Goal: Task Accomplishment & Management: Use online tool/utility

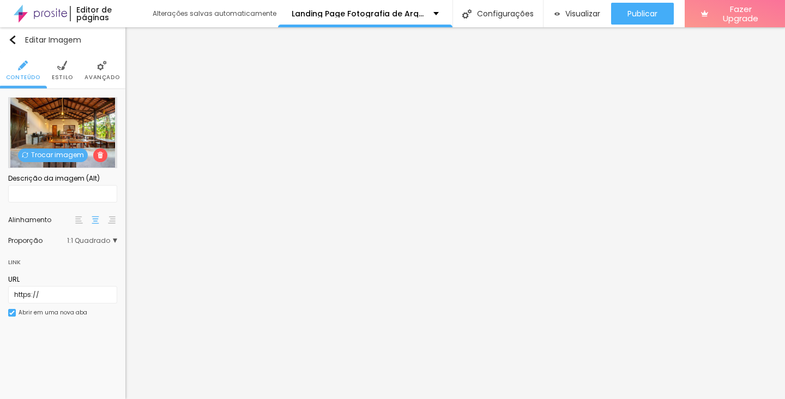
click at [37, 152] on span "Trocar imagem" at bounding box center [53, 155] width 70 height 14
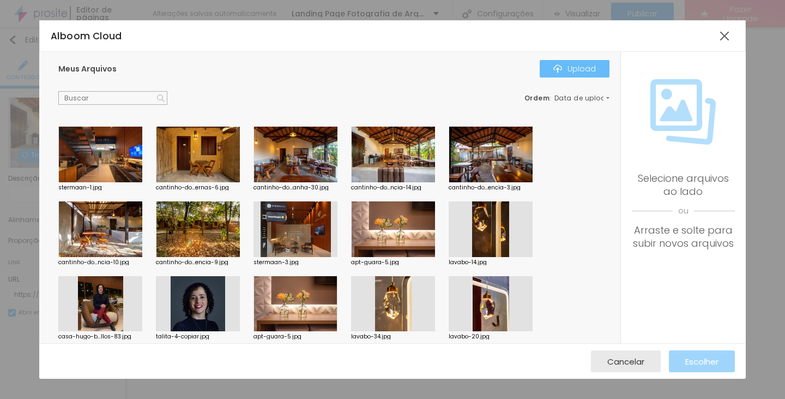
click at [548, 73] on button "Upload" at bounding box center [575, 68] width 70 height 17
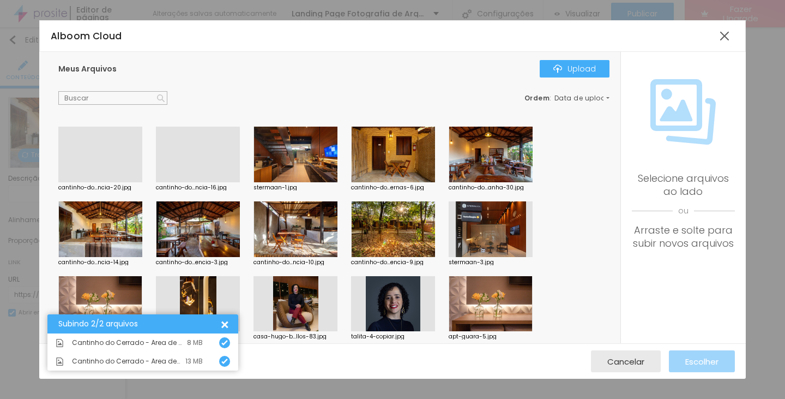
click at [120, 182] on div at bounding box center [100, 182] width 84 height 0
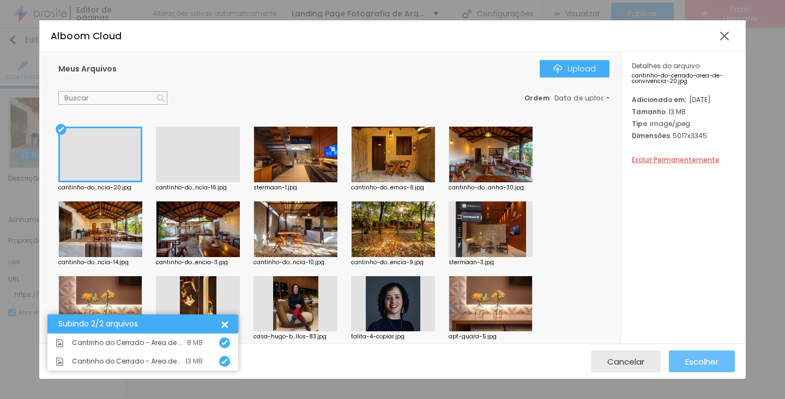
click at [712, 358] on span "Escolher" at bounding box center [702, 361] width 33 height 9
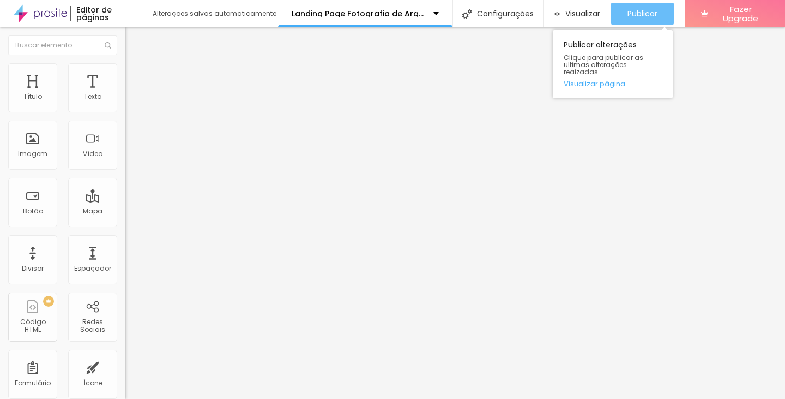
click at [645, 13] on span "Publicar" at bounding box center [643, 13] width 30 height 9
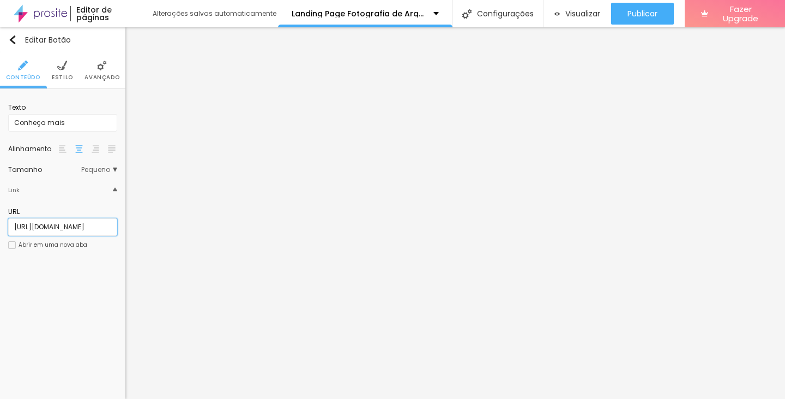
click at [82, 226] on input "http://talitaalmeida1.alboompro.com/portfolio/arquitetura/1509324-sem-titulo" at bounding box center [62, 226] width 109 height 17
paste input "http://talitaalmeida1.alboompro.com/portfolio/arquitetura/1567220-lojas-e-const…"
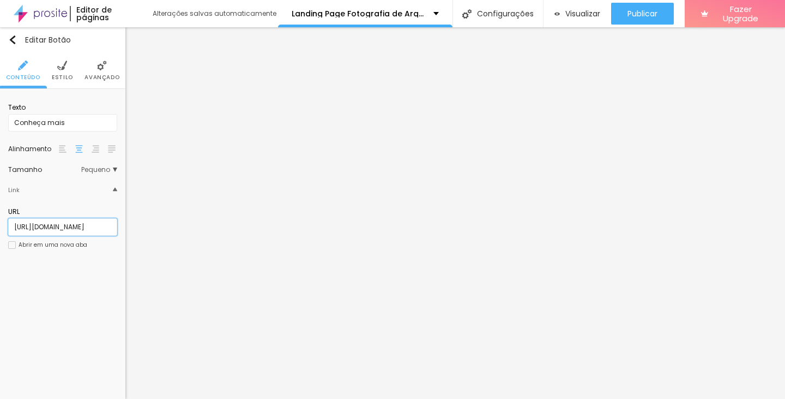
type input "http://talitaalmeida1.alboompro.com/portfolio/arquitetura/1567220-lojas-e-const…"
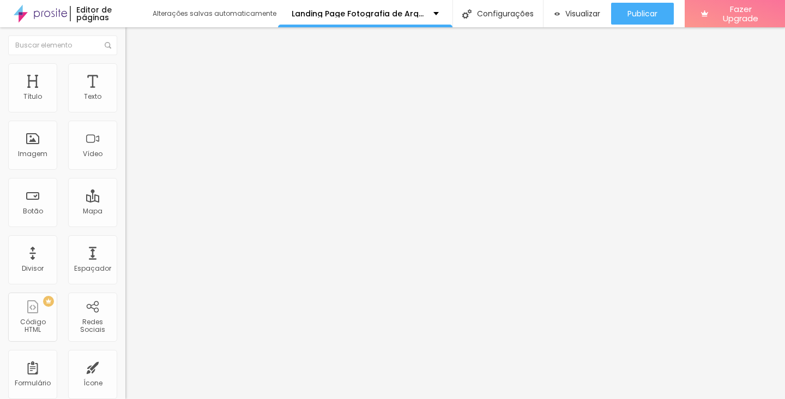
click at [674, 15] on div "Visualizar Pre-visualização Clique para visualizar esta página antes de publica…" at bounding box center [664, 13] width 242 height 27
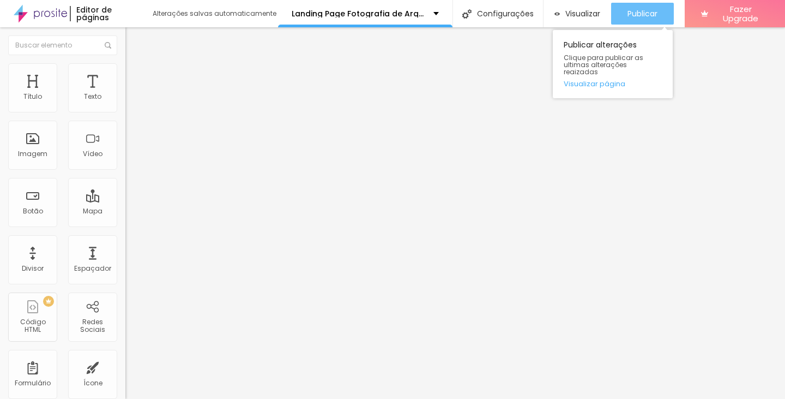
click at [668, 16] on button "Publicar" at bounding box center [642, 14] width 63 height 22
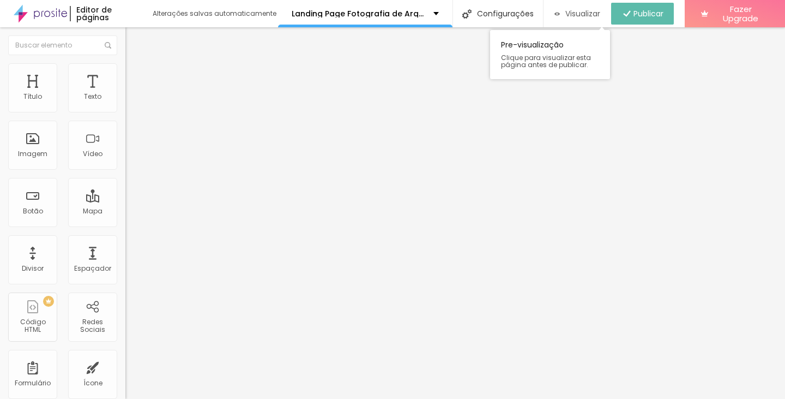
click at [581, 13] on span "Visualizar" at bounding box center [583, 13] width 35 height 9
click at [596, 18] on span "Visualizar" at bounding box center [583, 13] width 35 height 9
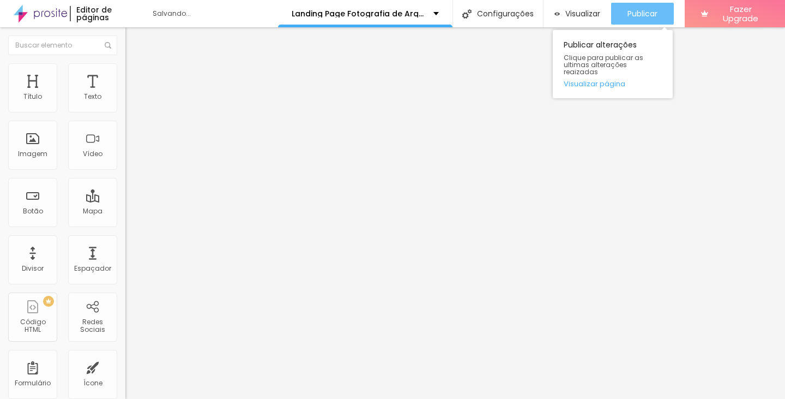
click at [646, 3] on div "Publicar" at bounding box center [643, 14] width 30 height 22
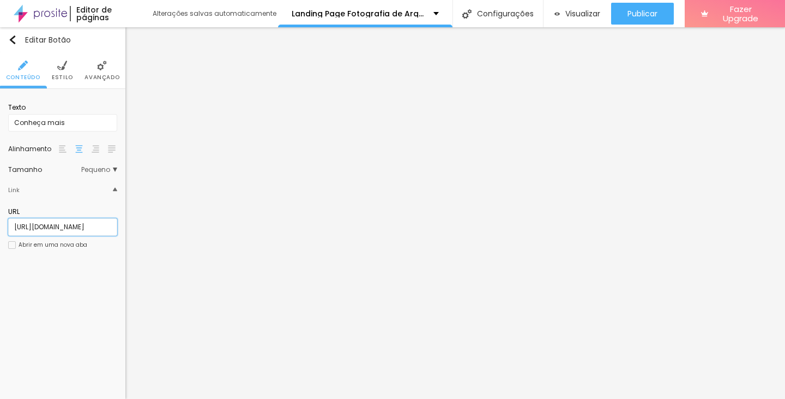
click at [94, 225] on input "http://talitaalmeida1.alboompro.com/portfolio/arquitetura/1567220-lojas-e-const…" at bounding box center [62, 226] width 109 height 17
paste input "http://talitaalmeida1.alboompro.com/portfolio/arquitetura/1567253-casacor-brasi…"
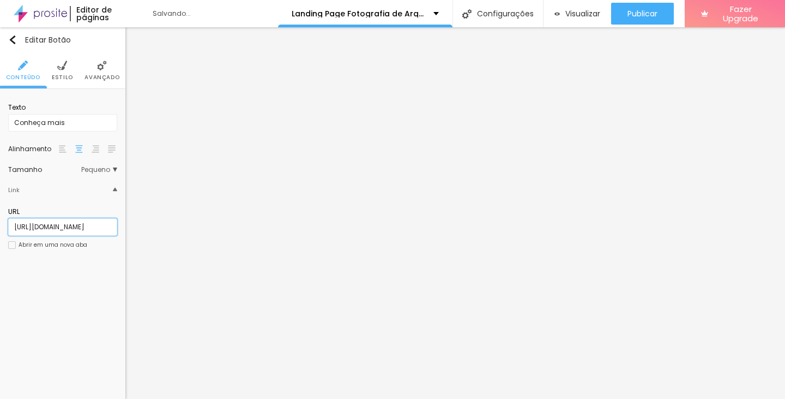
scroll to position [0, 201]
type input "http://talitaalmeida1.alboompro.com/portfolio/arquitetura/1567253-casacor-brasi…"
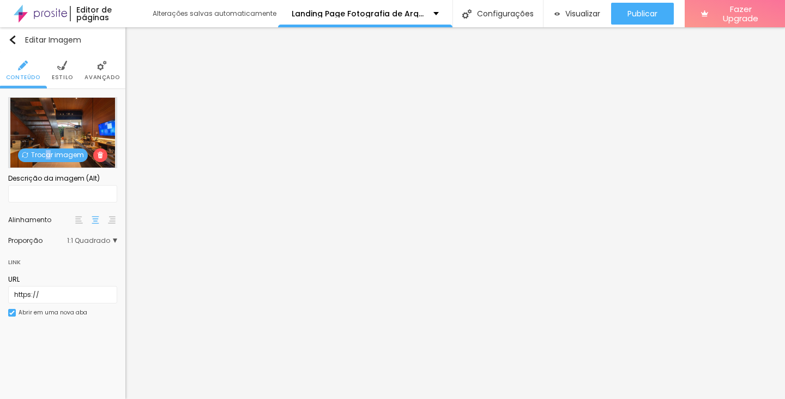
click at [49, 161] on span "Trocar imagem" at bounding box center [53, 155] width 70 height 14
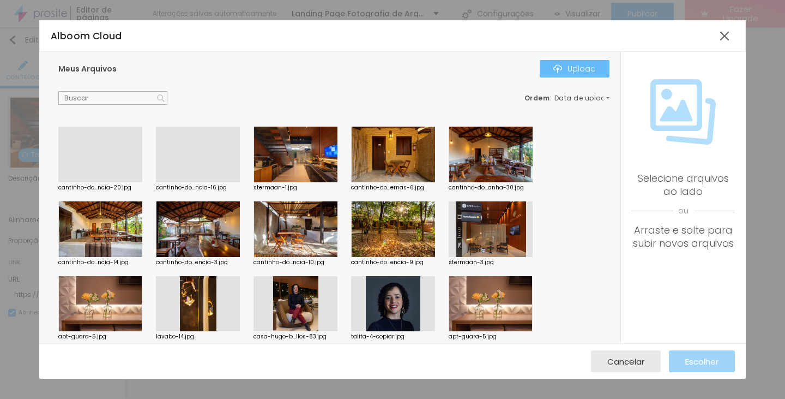
click at [586, 68] on div "Upload" at bounding box center [575, 68] width 43 height 9
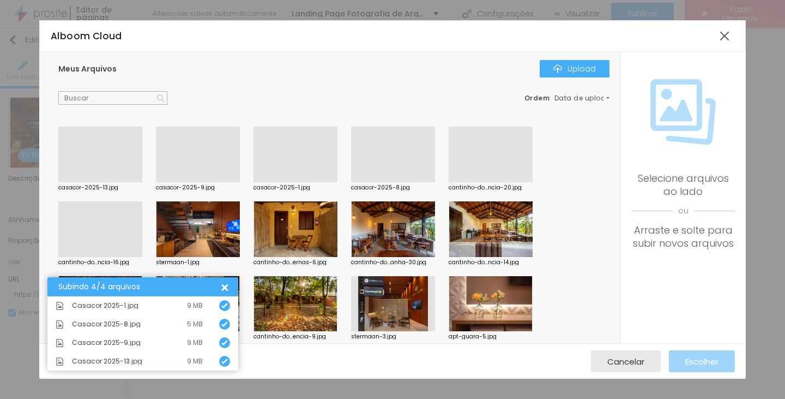
click at [315, 182] on div at bounding box center [296, 182] width 84 height 0
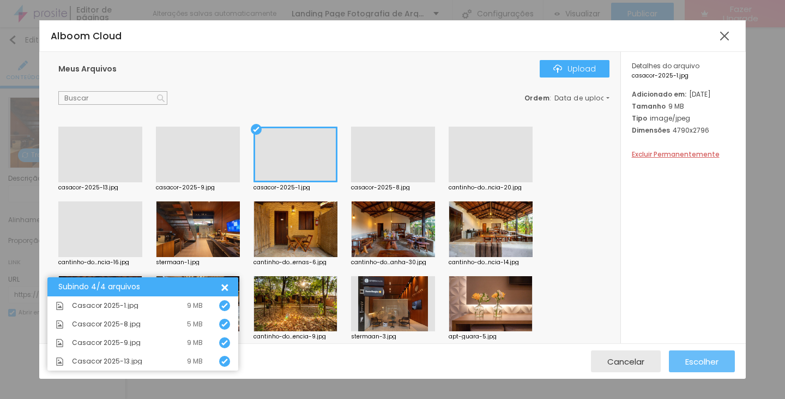
click at [706, 363] on span "Escolher" at bounding box center [702, 361] width 33 height 9
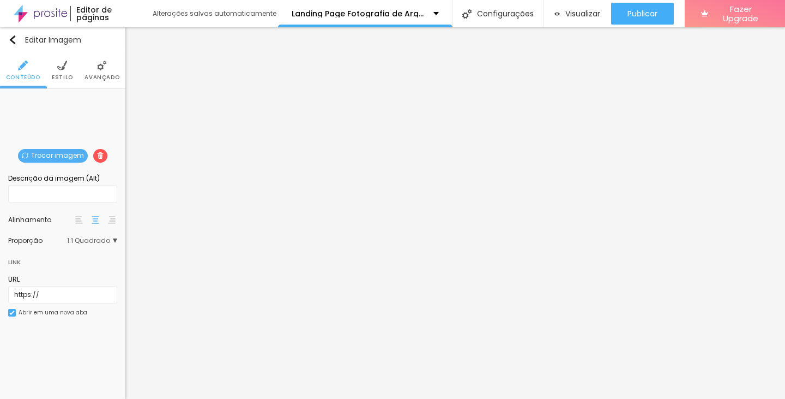
click at [64, 155] on span "Trocar imagem" at bounding box center [53, 156] width 70 height 14
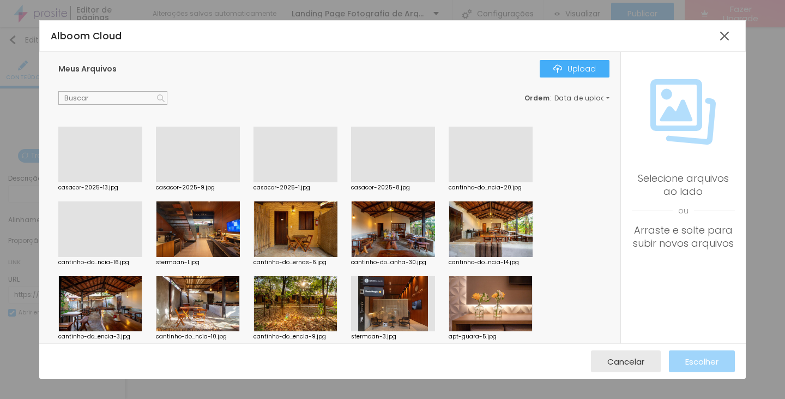
click at [175, 182] on div at bounding box center [198, 182] width 84 height 0
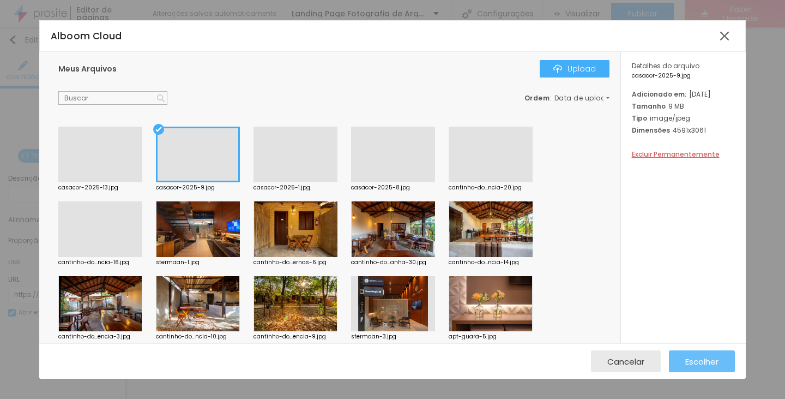
click at [701, 368] on div "Escolher" at bounding box center [702, 361] width 33 height 22
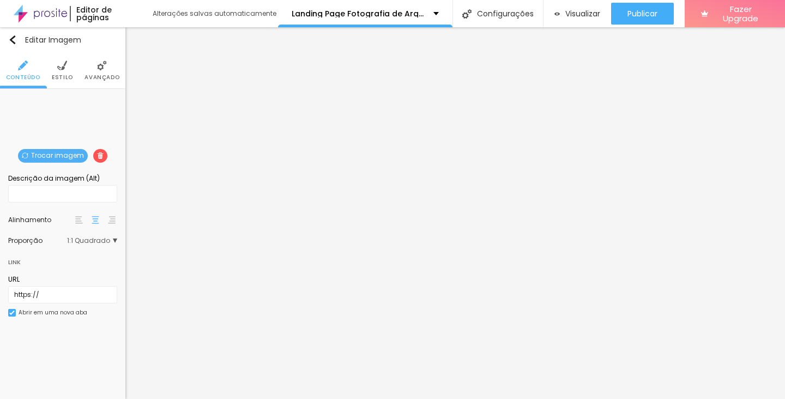
click at [71, 154] on span "Trocar imagem" at bounding box center [53, 156] width 70 height 14
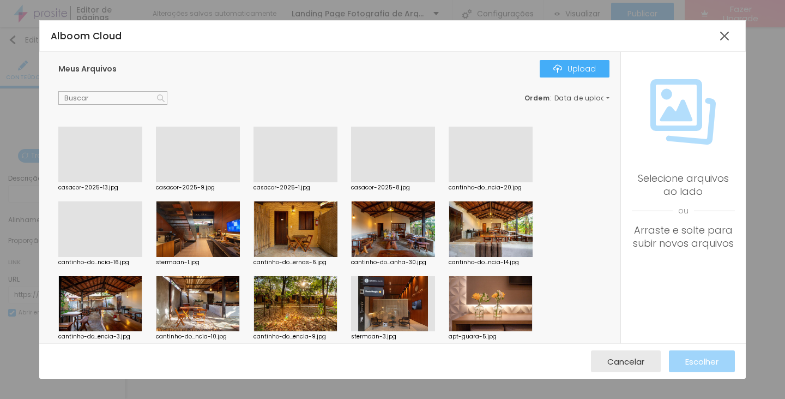
click at [419, 182] on div at bounding box center [393, 182] width 84 height 0
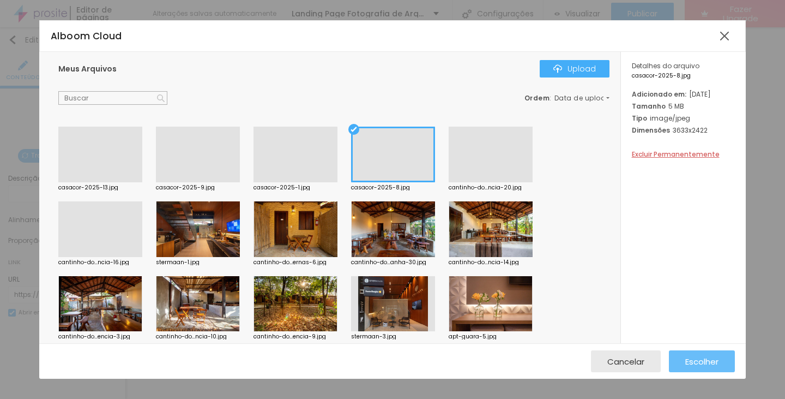
click at [710, 365] on span "Escolher" at bounding box center [702, 361] width 33 height 9
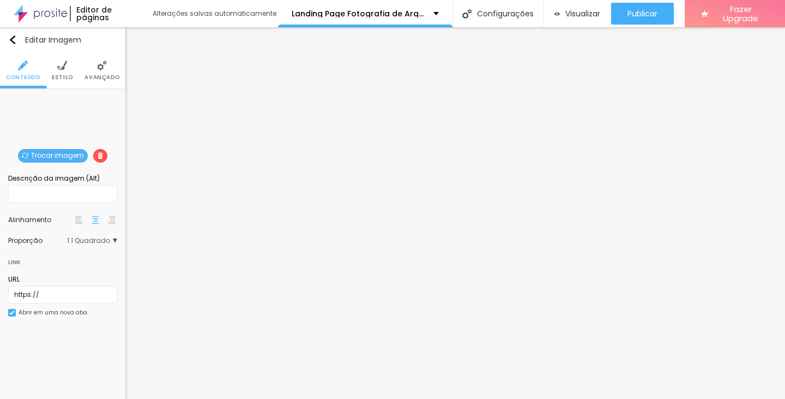
click at [39, 154] on span "Trocar imagem" at bounding box center [53, 156] width 70 height 14
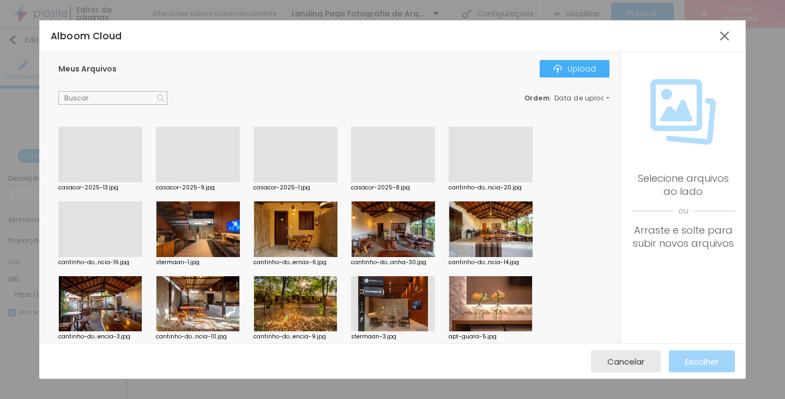
click at [104, 182] on div at bounding box center [100, 182] width 84 height 0
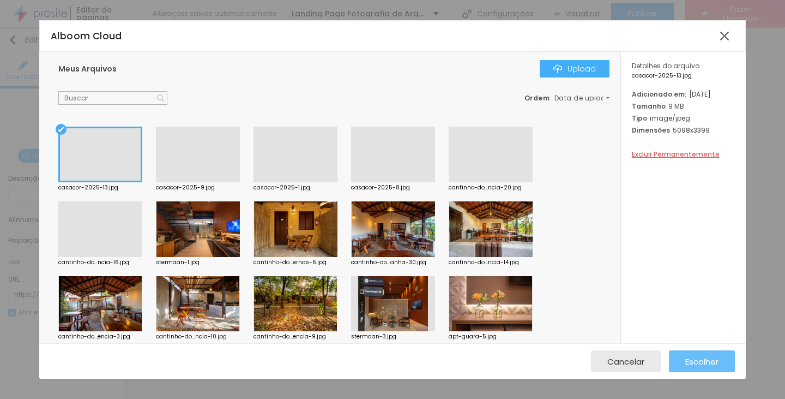
click at [694, 360] on span "Escolher" at bounding box center [702, 361] width 33 height 9
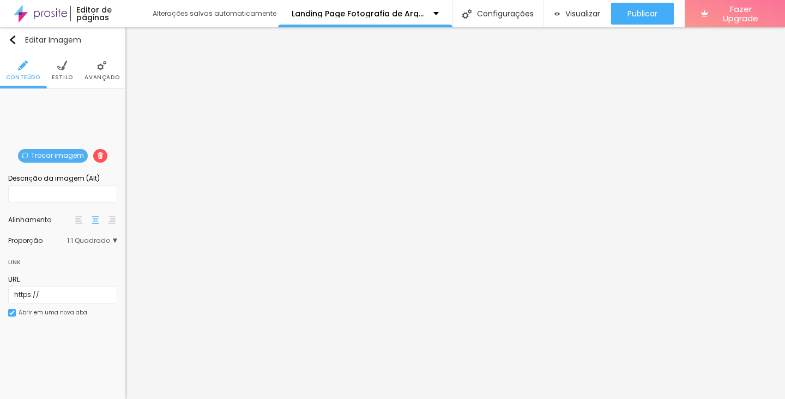
click at [75, 152] on span "Trocar imagem" at bounding box center [53, 156] width 70 height 14
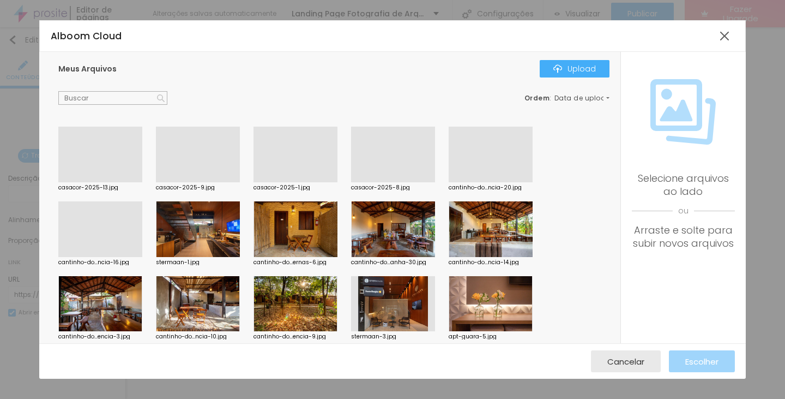
click at [540, 68] on div "Meus Arquivos Upload" at bounding box center [333, 68] width 551 height 17
click at [548, 70] on button "Upload" at bounding box center [575, 68] width 70 height 17
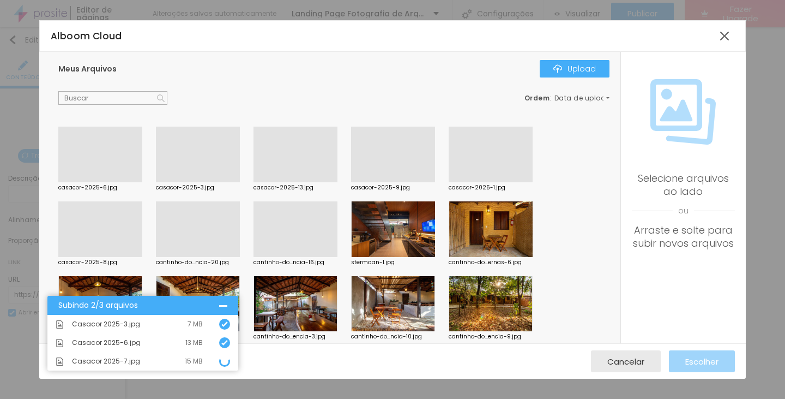
click at [142, 182] on div at bounding box center [100, 182] width 84 height 0
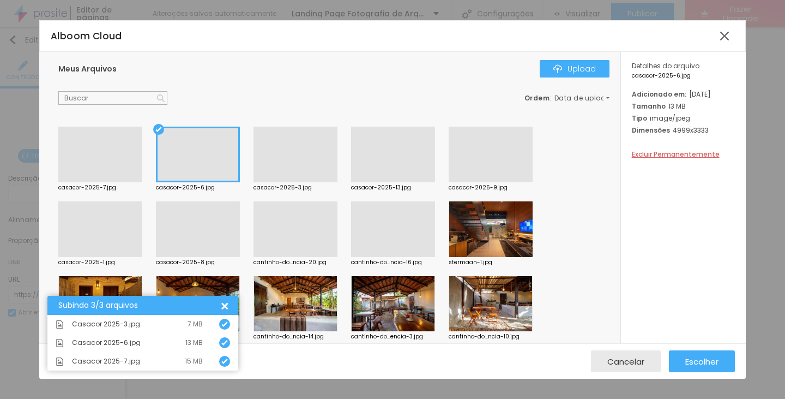
click at [298, 182] on div at bounding box center [296, 182] width 84 height 0
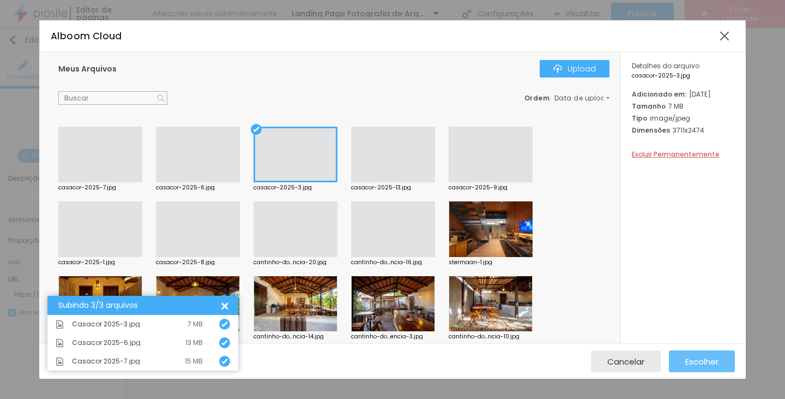
click at [720, 360] on button "Escolher" at bounding box center [702, 361] width 66 height 22
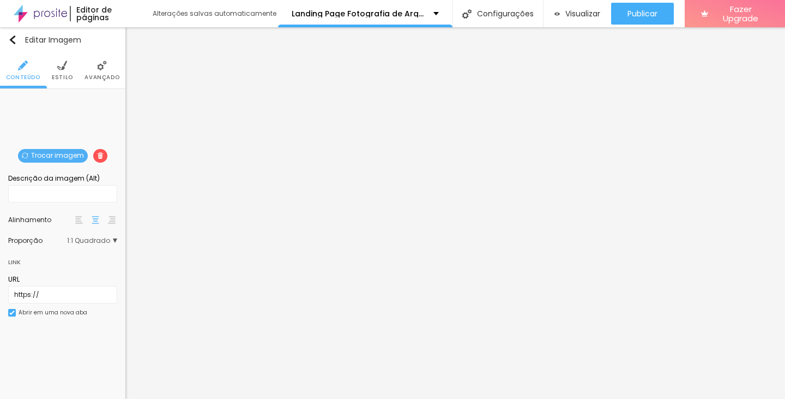
click at [66, 156] on span "Trocar imagem" at bounding box center [53, 156] width 70 height 14
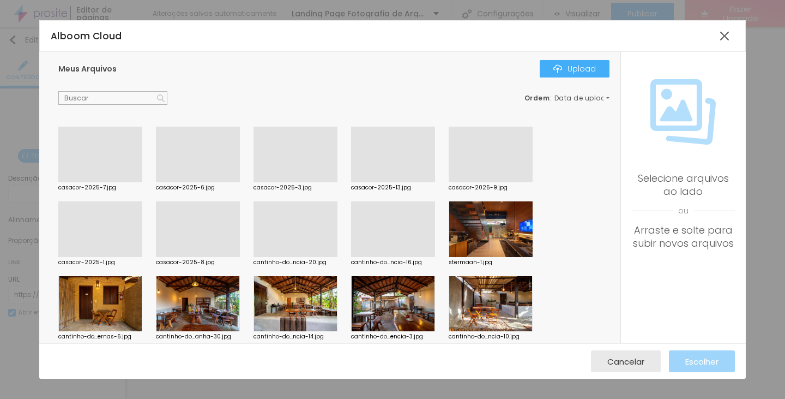
click at [227, 182] on div at bounding box center [198, 182] width 84 height 0
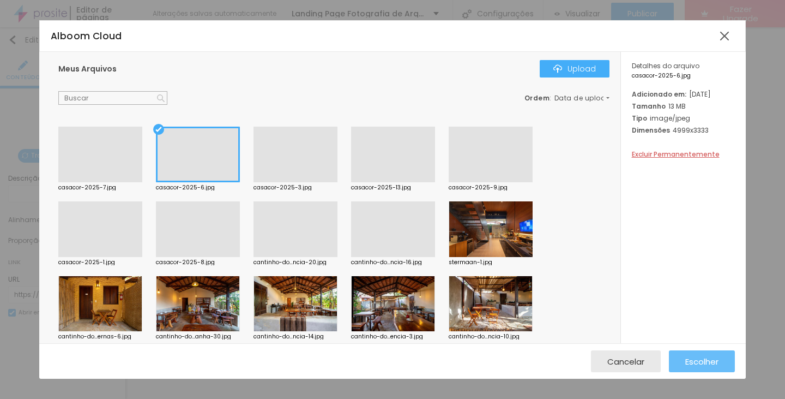
click at [690, 353] on div "Escolher" at bounding box center [702, 361] width 33 height 22
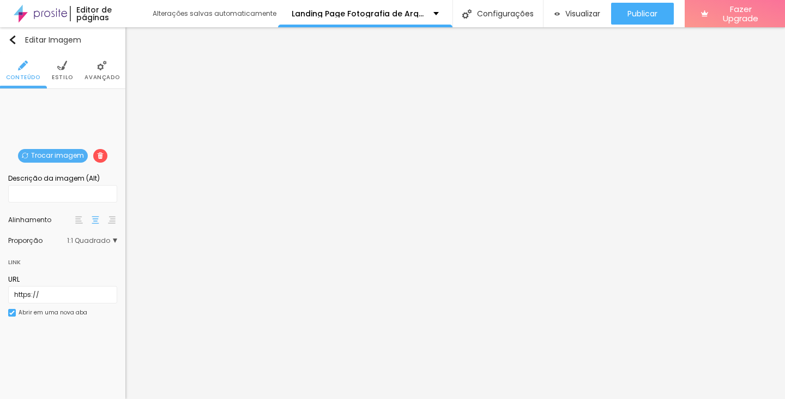
click at [63, 150] on span "Trocar imagem" at bounding box center [53, 156] width 70 height 14
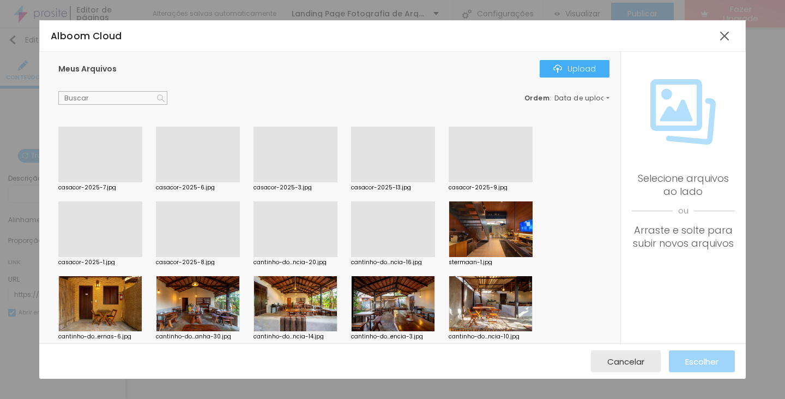
click at [80, 182] on div at bounding box center [100, 182] width 84 height 0
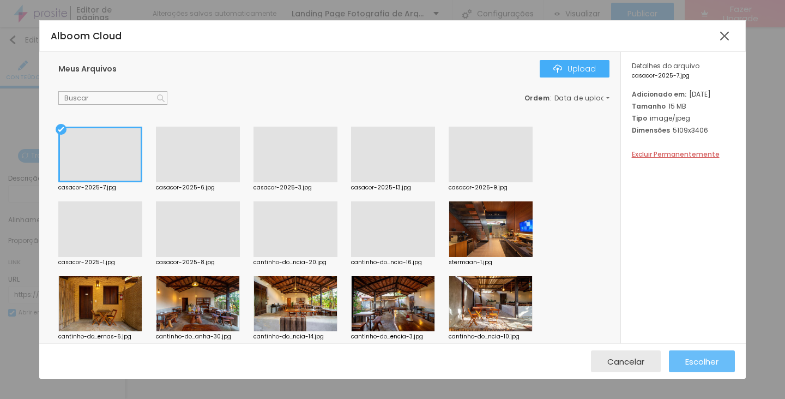
click at [692, 366] on span "Escolher" at bounding box center [702, 361] width 33 height 9
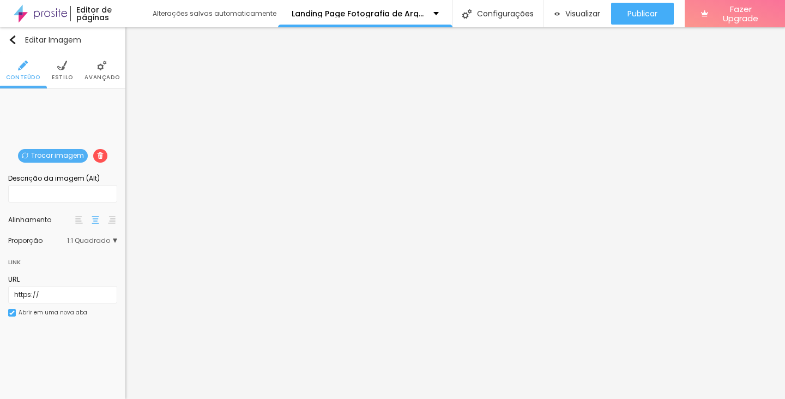
click at [69, 155] on span "Trocar imagem" at bounding box center [53, 156] width 70 height 14
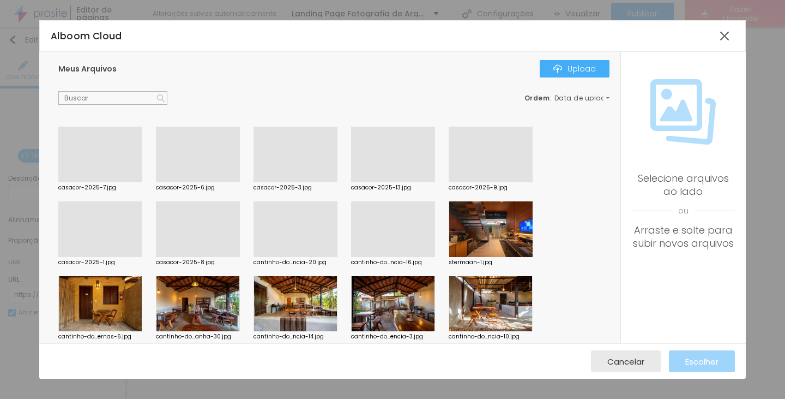
click at [108, 257] on div at bounding box center [100, 257] width 84 height 0
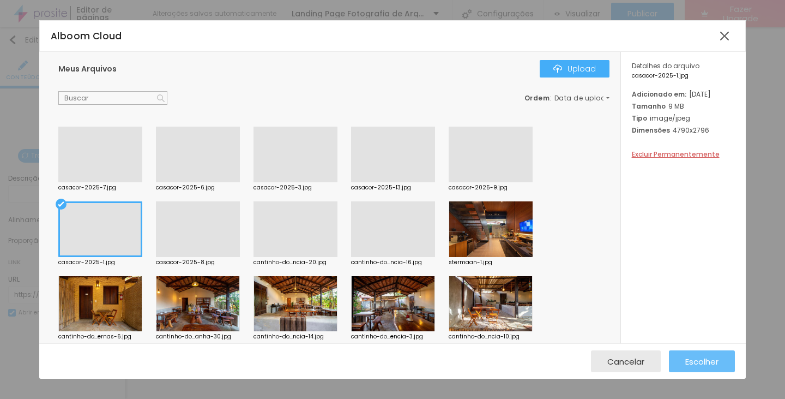
click at [726, 355] on button "Escolher" at bounding box center [702, 361] width 66 height 22
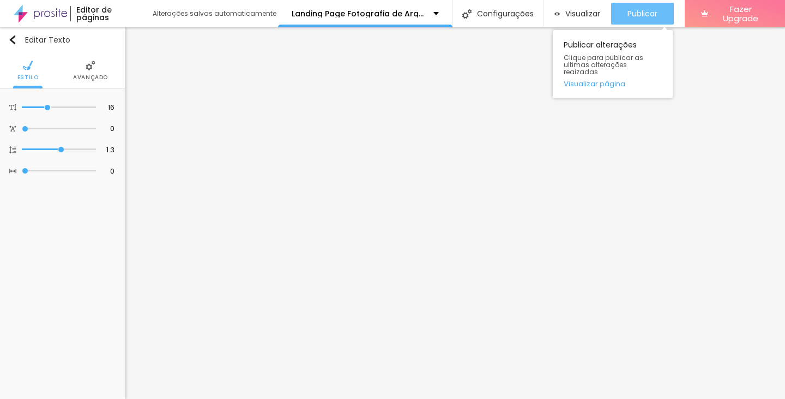
click at [647, 19] on div "Publicar" at bounding box center [643, 14] width 30 height 22
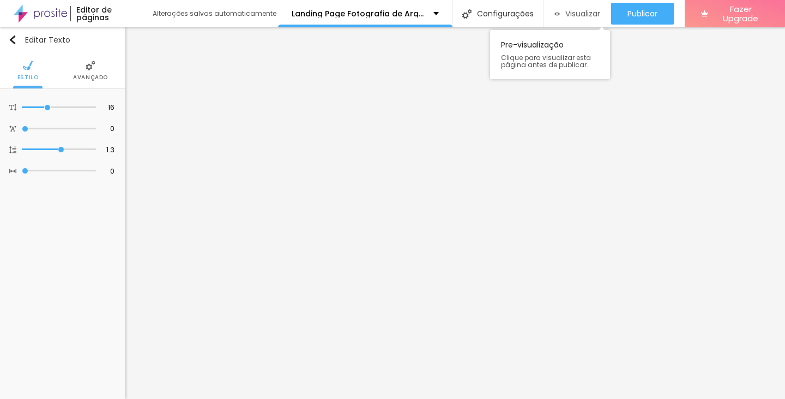
click at [575, 20] on div "Visualizar" at bounding box center [578, 14] width 46 height 22
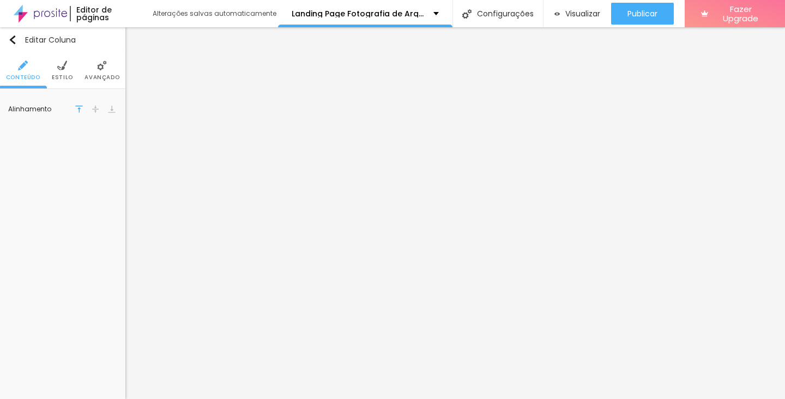
click at [73, 68] on ul "Conteúdo Estilo Avançado" at bounding box center [62, 70] width 125 height 37
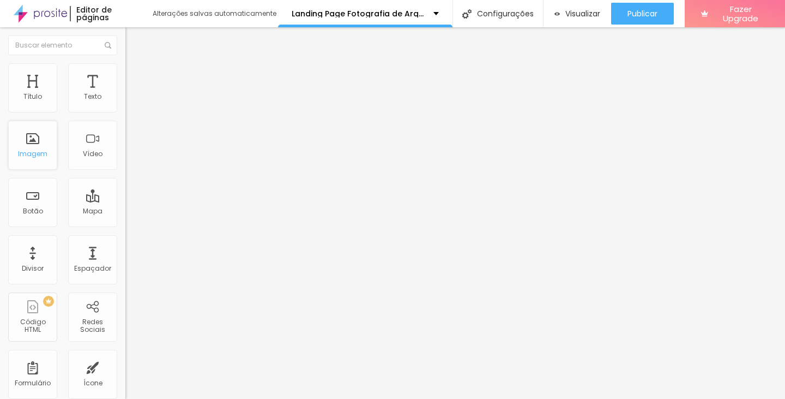
click at [33, 158] on div "Imagem" at bounding box center [32, 154] width 29 height 8
click at [26, 148] on div "Imagem" at bounding box center [32, 145] width 49 height 49
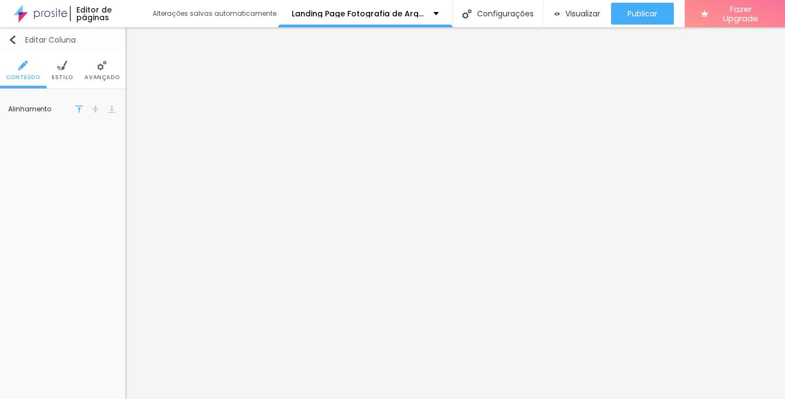
click at [59, 41] on div "Editar Coluna" at bounding box center [42, 39] width 68 height 9
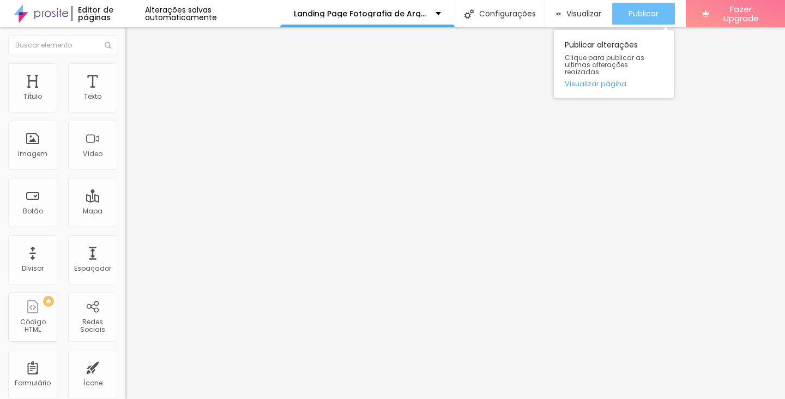
click at [664, 9] on button "Publicar" at bounding box center [643, 14] width 63 height 22
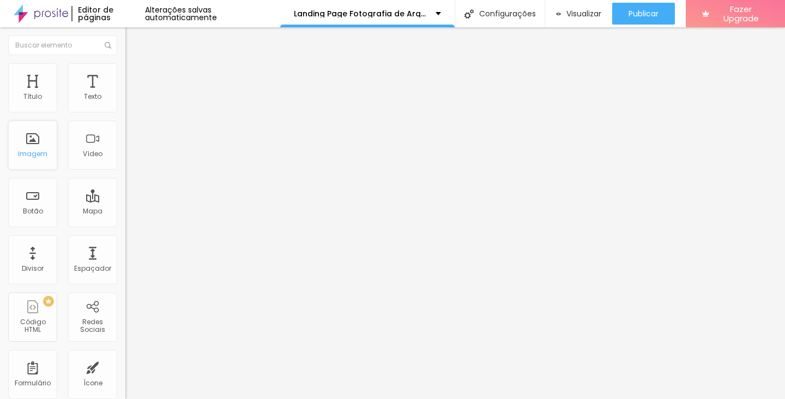
click at [53, 152] on div "Imagem" at bounding box center [32, 145] width 49 height 49
click at [34, 153] on div "Imagem" at bounding box center [32, 154] width 29 height 8
drag, startPoint x: 123, startPoint y: 170, endPoint x: 100, endPoint y: 109, distance: 65.0
click at [125, 99] on span "Encaixotado" at bounding box center [146, 94] width 43 height 9
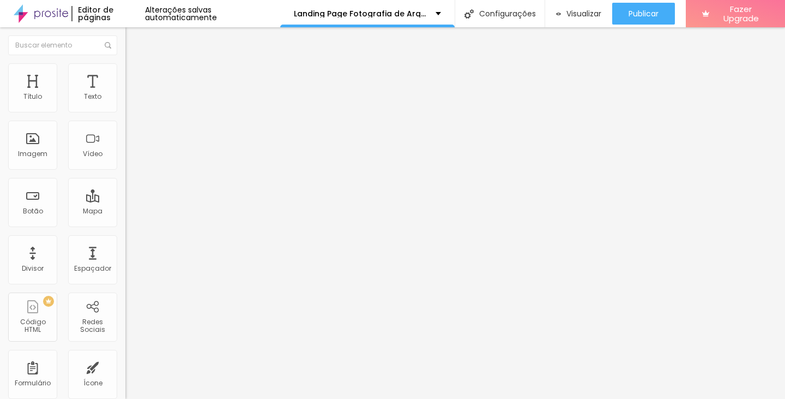
drag, startPoint x: 125, startPoint y: 130, endPoint x: 51, endPoint y: 43, distance: 113.8
click at [134, 43] on div "Editar Coluna" at bounding box center [168, 39] width 68 height 9
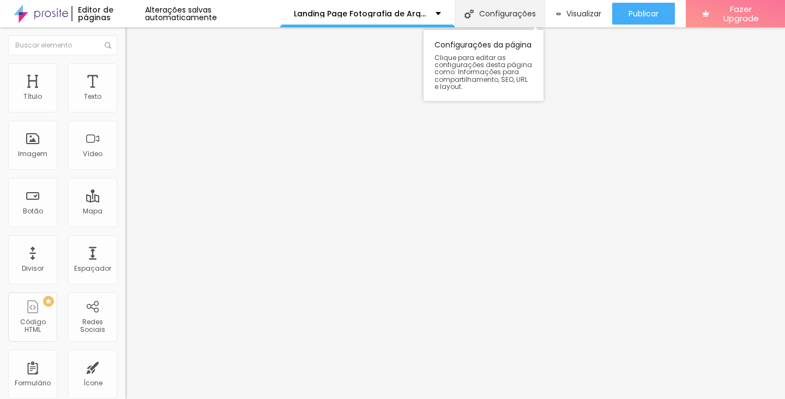
click at [490, 11] on div "Configurações" at bounding box center [500, 13] width 90 height 27
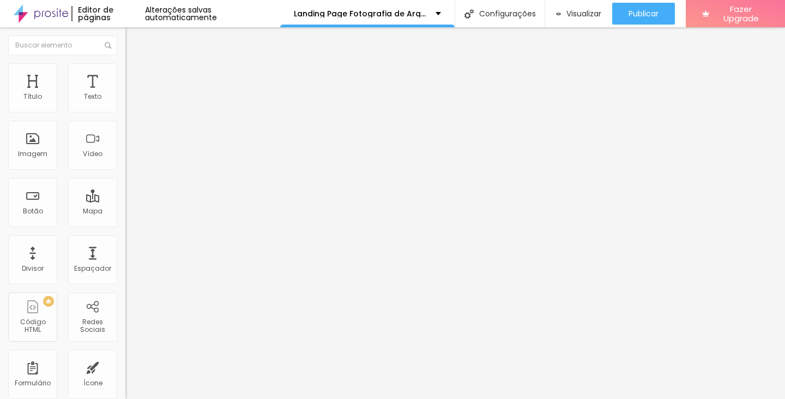
click at [582, 9] on span "Visualizar" at bounding box center [584, 13] width 35 height 9
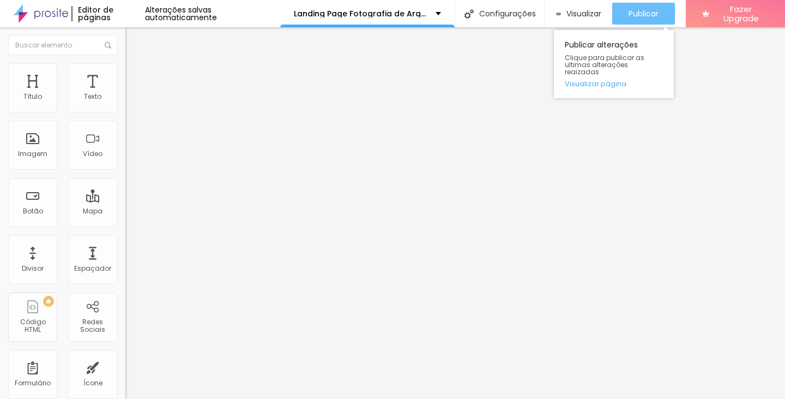
click at [665, 11] on button "Publicar" at bounding box center [643, 14] width 63 height 22
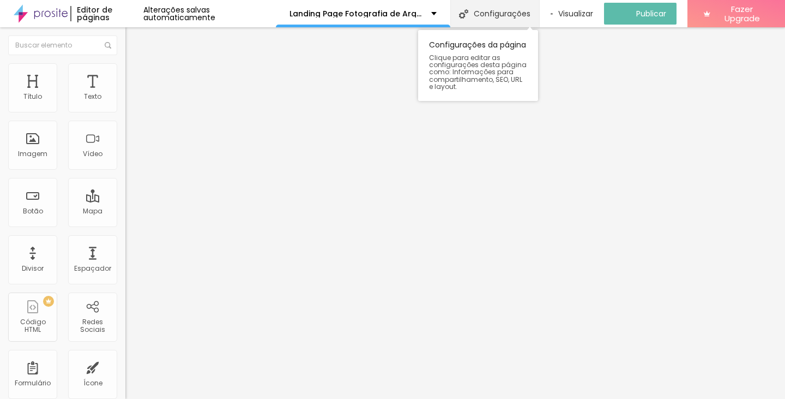
click at [487, 9] on div "Configurações" at bounding box center [494, 13] width 89 height 27
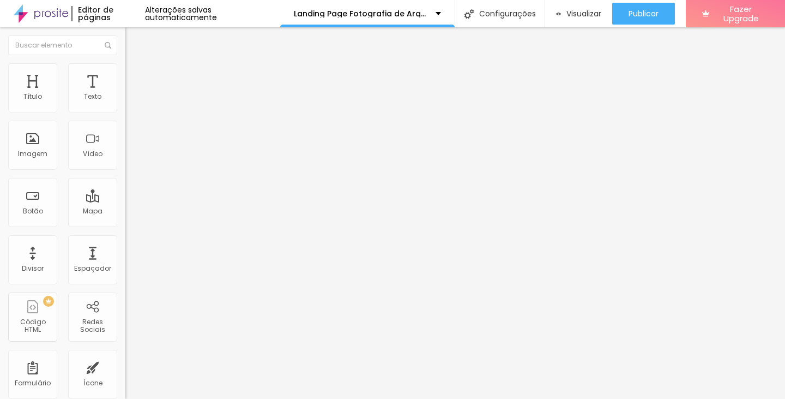
click at [376, 11] on p "Landing Page Fotografia de Arquitetura" at bounding box center [361, 14] width 134 height 8
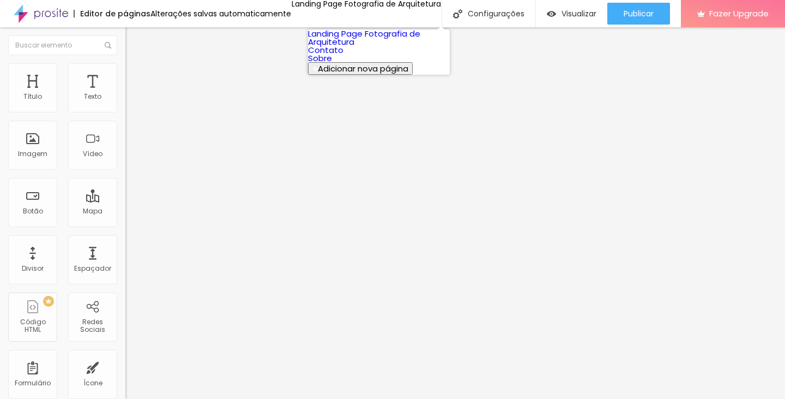
click at [367, 47] on link "Landing Page Fotografia de Arquitetura" at bounding box center [364, 38] width 112 height 20
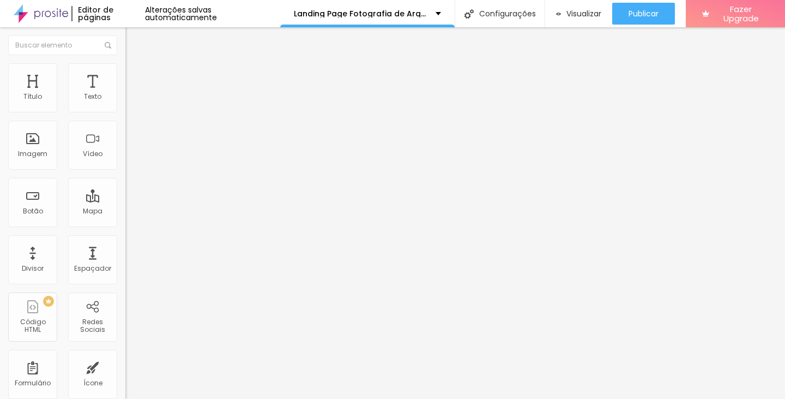
click at [134, 39] on div "Editar Espaçador" at bounding box center [174, 39] width 80 height 9
click at [38, 165] on div "Imagem" at bounding box center [32, 145] width 49 height 49
click at [44, 144] on div "Imagem" at bounding box center [32, 145] width 49 height 49
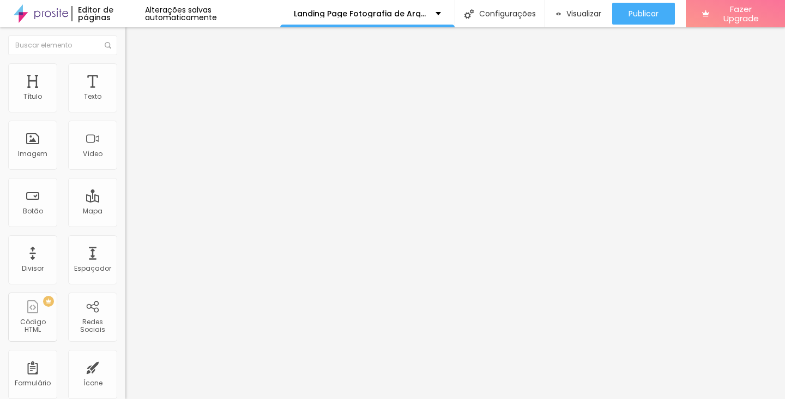
click at [125, 63] on li "Avançado" at bounding box center [187, 68] width 125 height 11
click at [134, 39] on img "button" at bounding box center [138, 39] width 9 height 9
click at [100, 15] on div "Editor de páginas" at bounding box center [108, 13] width 74 height 15
click at [51, 16] on img at bounding box center [41, 13] width 55 height 27
click at [40, 144] on div "Imagem" at bounding box center [32, 145] width 49 height 49
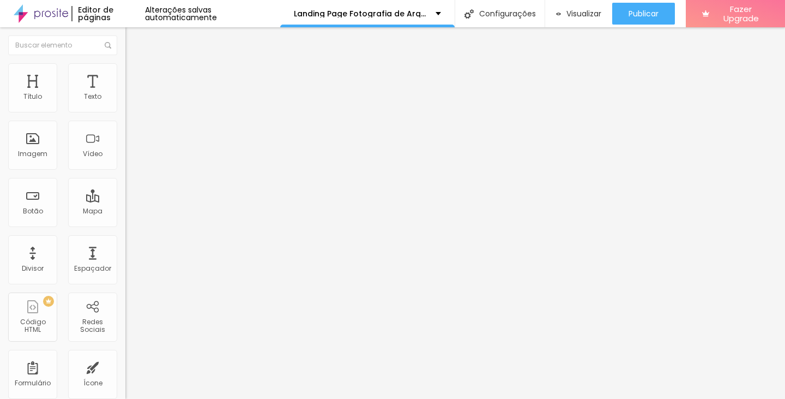
click at [125, 69] on img at bounding box center [130, 68] width 10 height 10
click at [134, 37] on div "Editar Coluna" at bounding box center [168, 39] width 68 height 9
click at [37, 140] on div "Imagem" at bounding box center [32, 145] width 49 height 49
click at [38, 209] on div "Botão" at bounding box center [33, 211] width 20 height 8
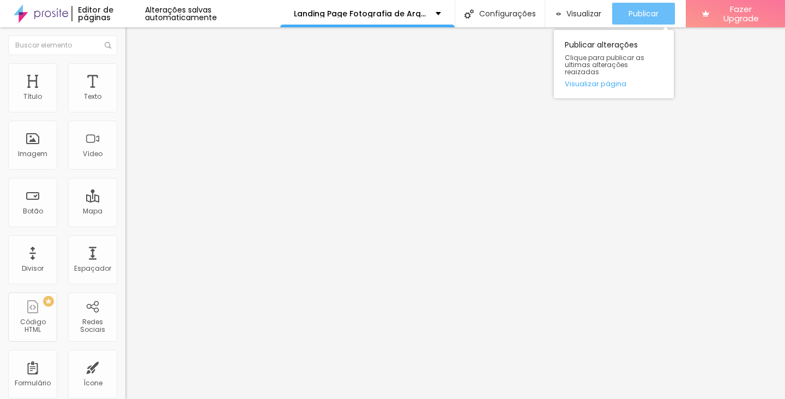
click at [657, 10] on span "Publicar" at bounding box center [644, 13] width 30 height 9
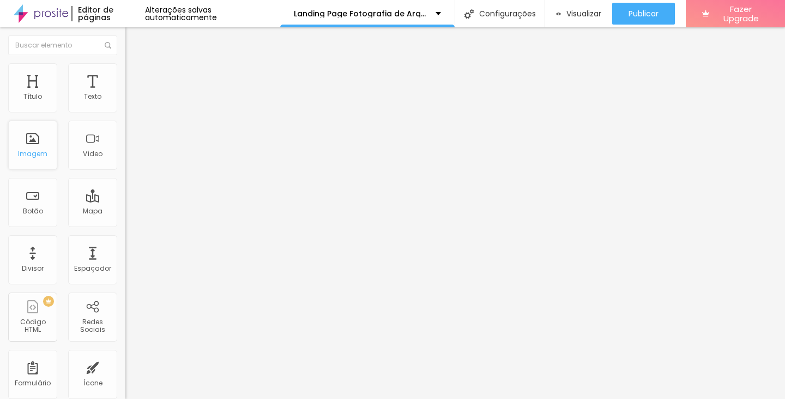
click at [45, 149] on div "Imagem" at bounding box center [32, 145] width 49 height 49
click at [191, 398] on div at bounding box center [392, 405] width 785 height 0
click at [125, 171] on span "Original" at bounding box center [138, 165] width 26 height 9
click at [125, 73] on li "Estilo" at bounding box center [187, 68] width 125 height 11
click at [125, 61] on ul "Conteúdo Estilo Avançado" at bounding box center [187, 68] width 125 height 33
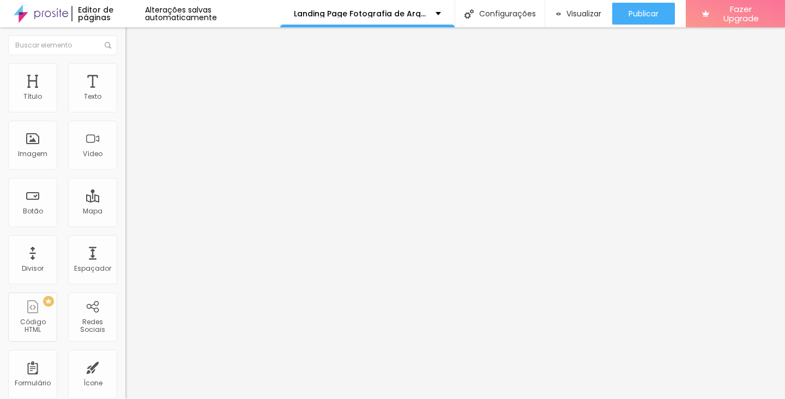
click at [125, 74] on li "Avançado" at bounding box center [187, 79] width 125 height 11
click at [125, 67] on img at bounding box center [130, 68] width 10 height 10
click at [125, 63] on li "Conteúdo" at bounding box center [187, 57] width 125 height 11
click at [193, 398] on div at bounding box center [392, 405] width 785 height 0
click at [185, 92] on img at bounding box center [188, 88] width 7 height 7
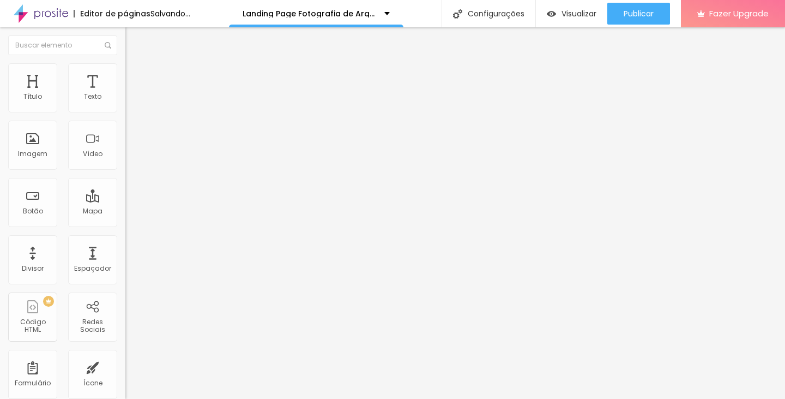
click at [125, 65] on img at bounding box center [130, 68] width 10 height 10
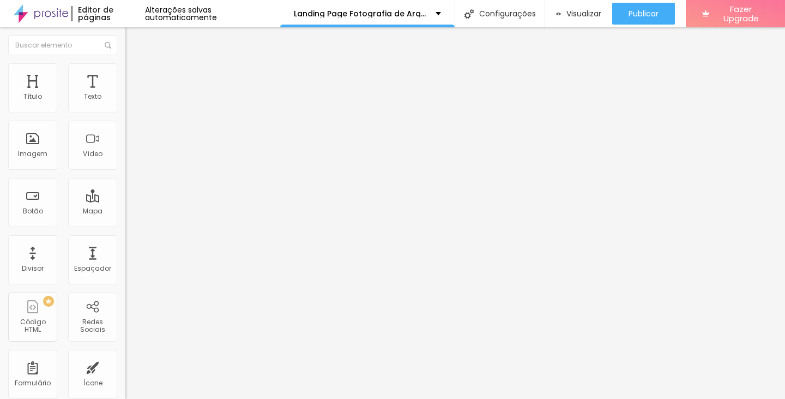
type input "120"
type input "123"
type input "126"
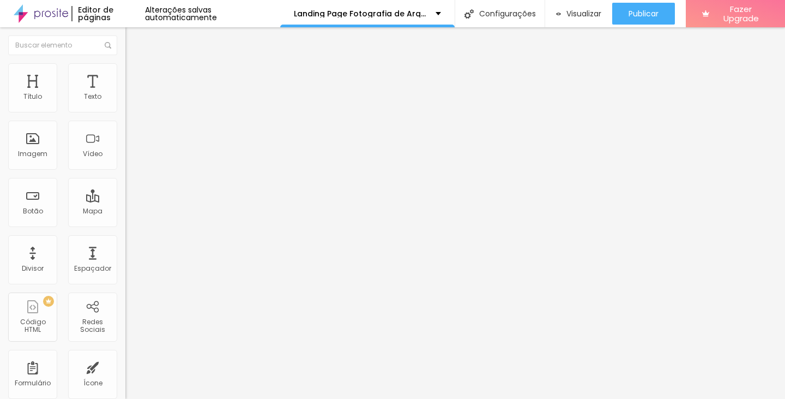
type input "126"
type input "130"
type input "151"
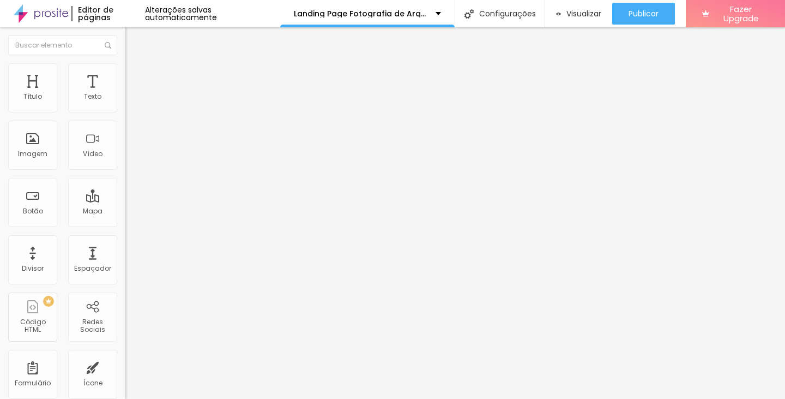
type input "161"
type input "185"
type input "188"
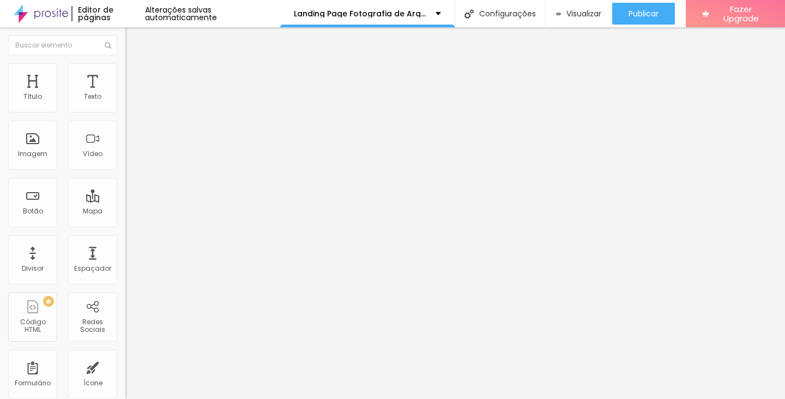
type input "188"
type input "194"
type input "199"
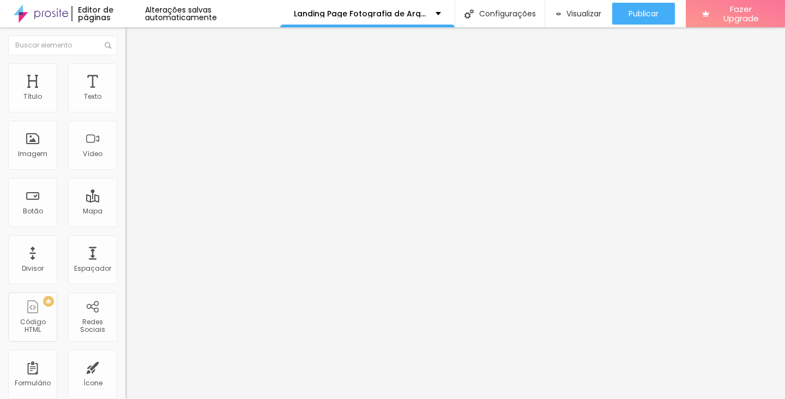
type input "200"
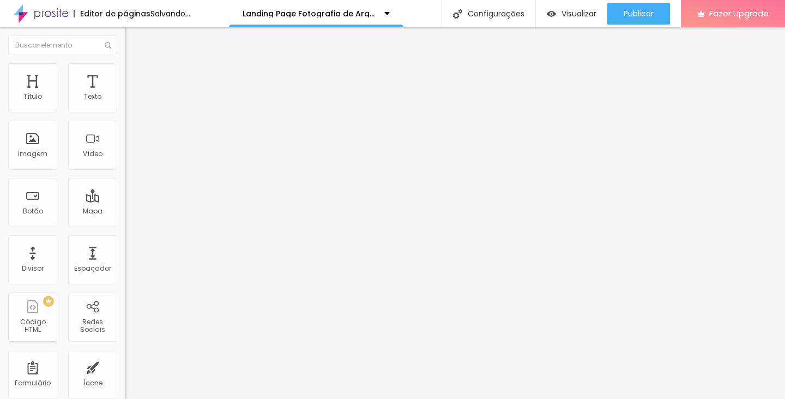
type input "199"
type input "154"
type input "95"
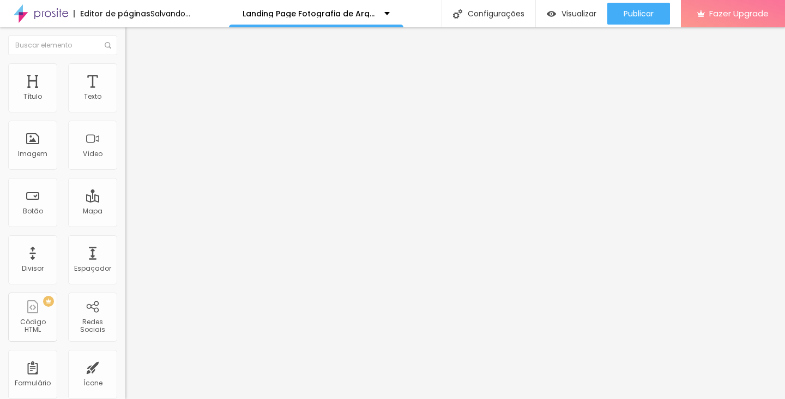
type input "95"
type input "35"
type input "0"
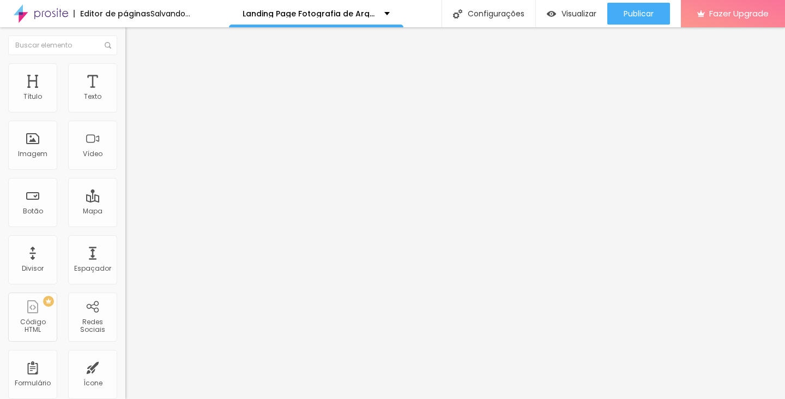
drag, startPoint x: 65, startPoint y: 138, endPoint x: 0, endPoint y: 133, distance: 65.6
click at [125, 239] on input "range" at bounding box center [160, 243] width 70 height 9
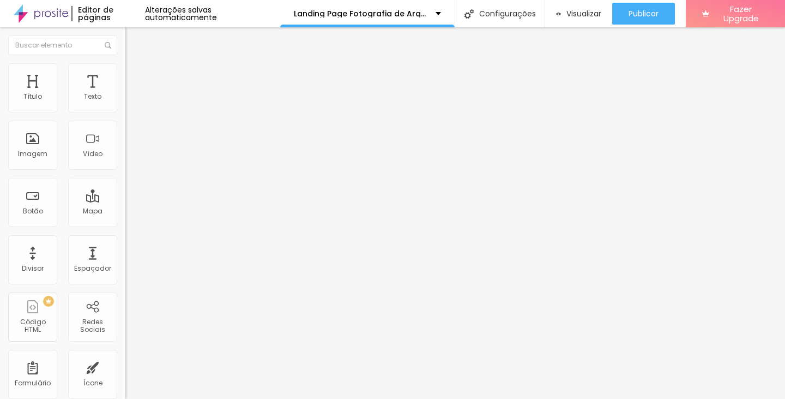
click at [125, 74] on img at bounding box center [130, 79] width 10 height 10
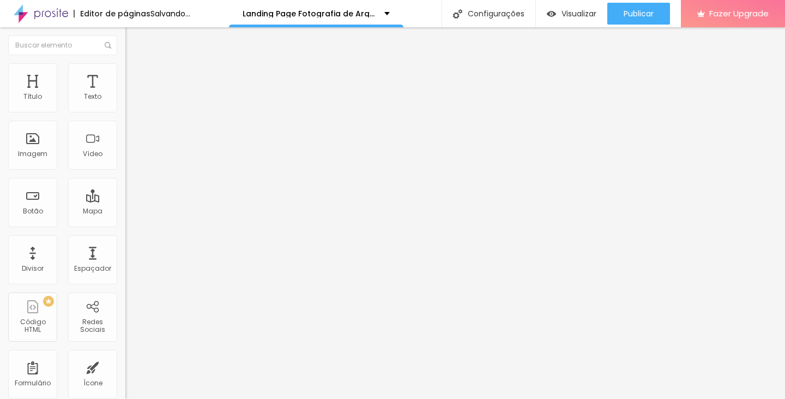
type input "2"
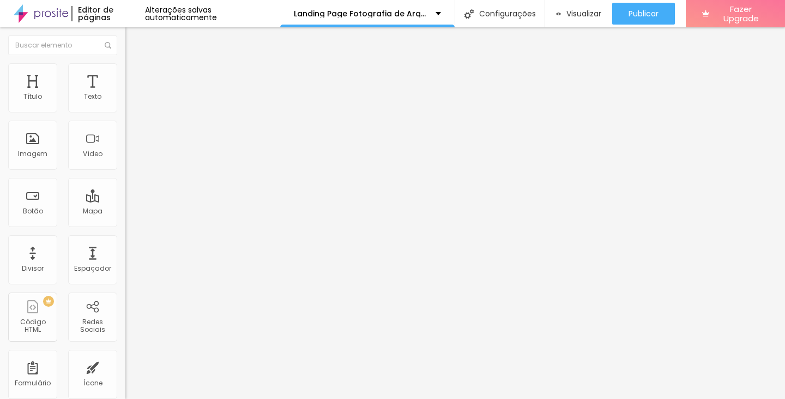
type input "6"
type input "12"
type input "20"
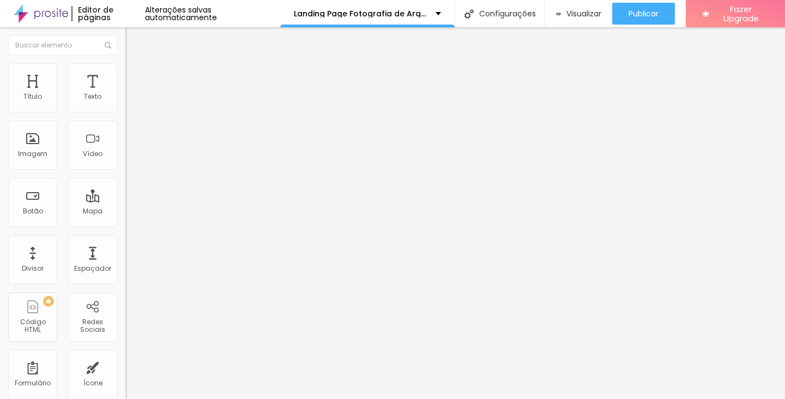
type input "20"
type input "28"
type input "34"
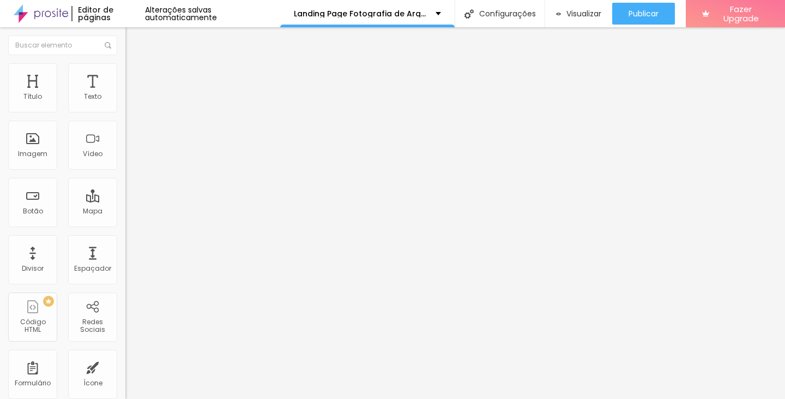
type input "38"
type input "42"
type input "44"
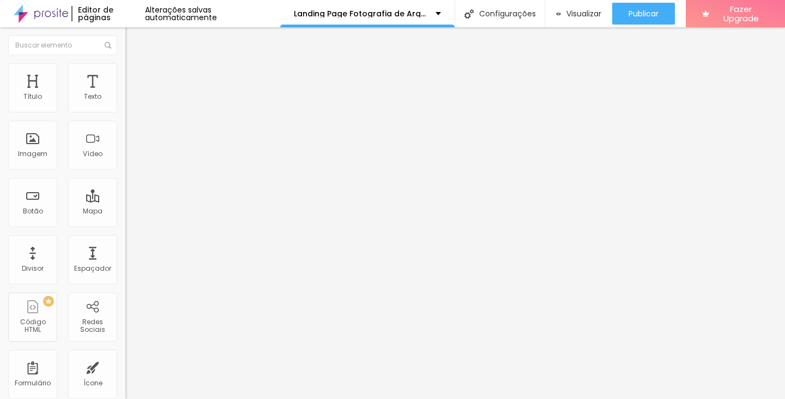
type input "44"
type input "49"
type input "54"
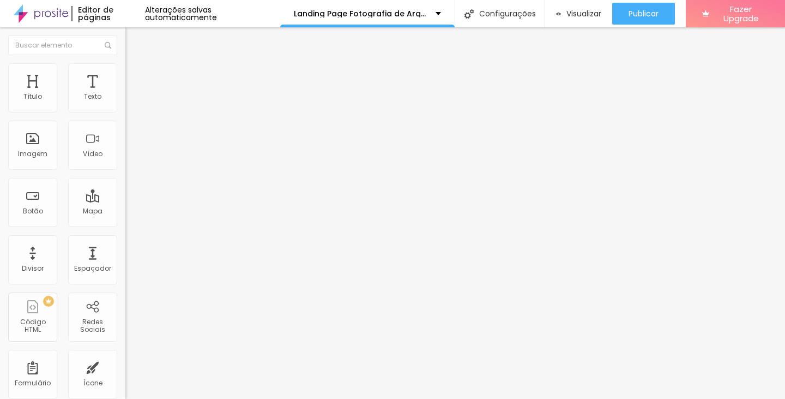
type input "59"
type input "64"
type input "66"
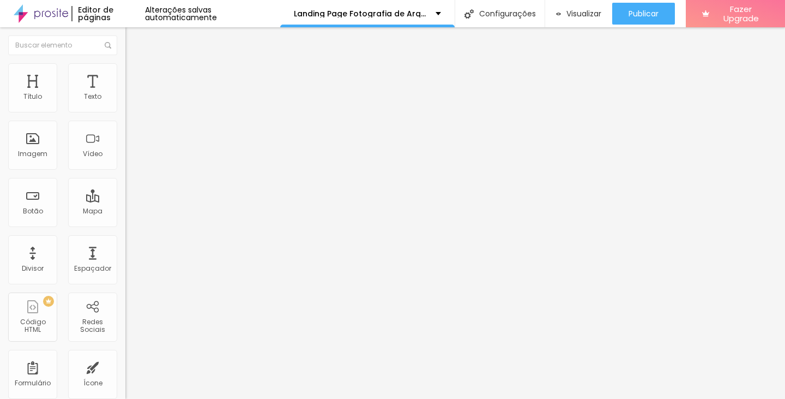
type input "66"
type input "69"
type input "71"
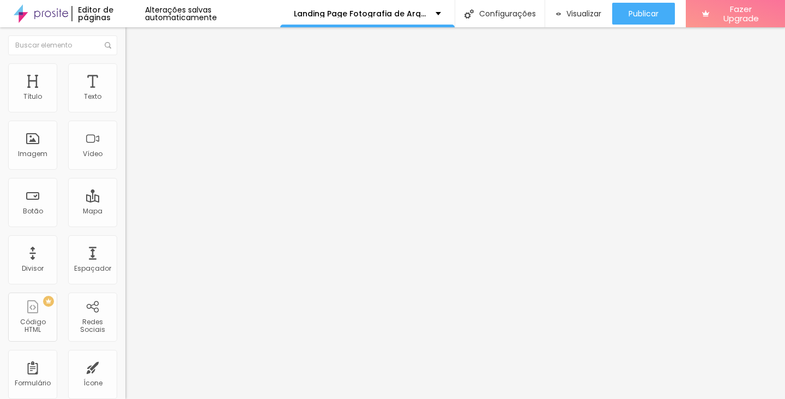
type input "76"
type input "82"
type input "86"
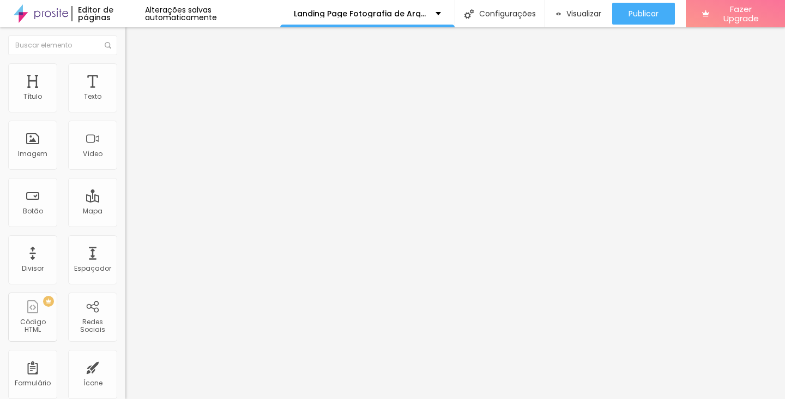
type input "86"
type input "89"
type input "93"
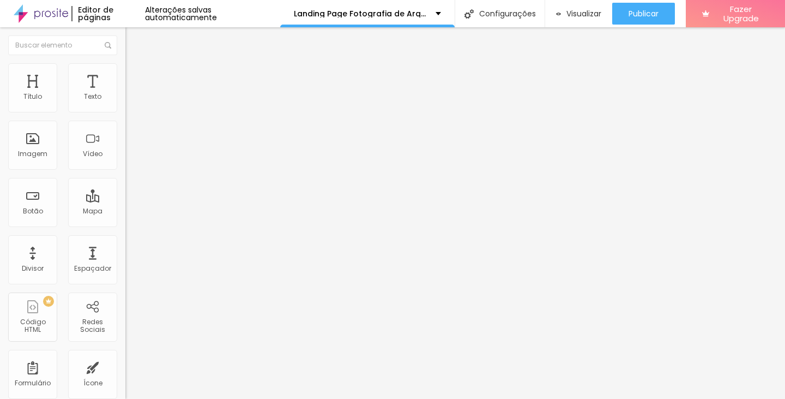
type input "98"
type input "100"
type input "73"
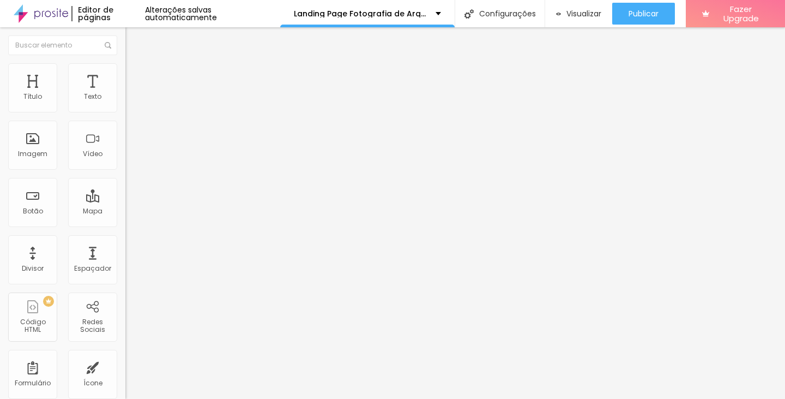
type input "73"
type input "53"
type input "34"
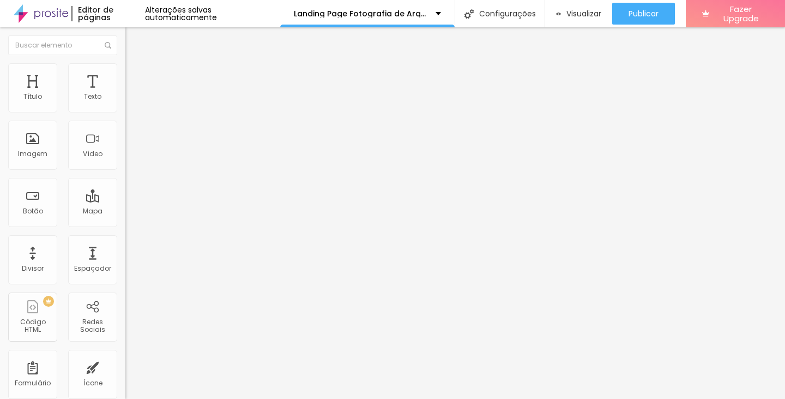
type input "14"
type input "0"
drag, startPoint x: 26, startPoint y: 105, endPoint x: 0, endPoint y: 118, distance: 29.3
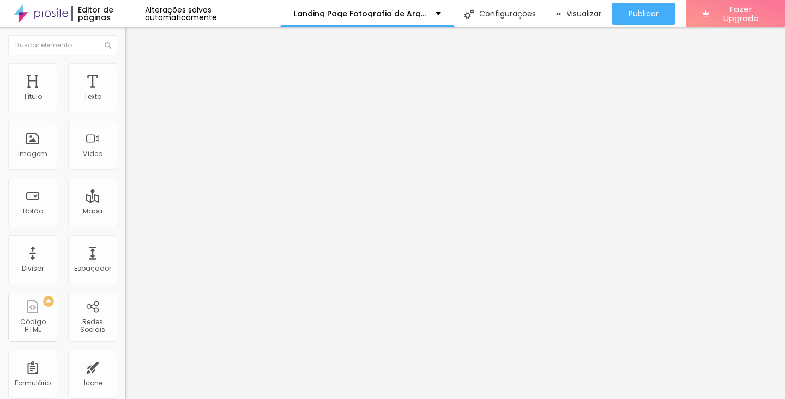
click at [125, 212] on input "range" at bounding box center [160, 216] width 70 height 9
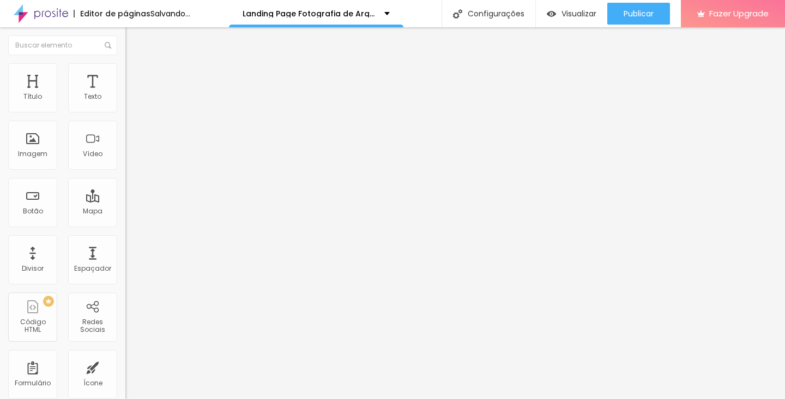
type input "3"
type input "4"
type input "6"
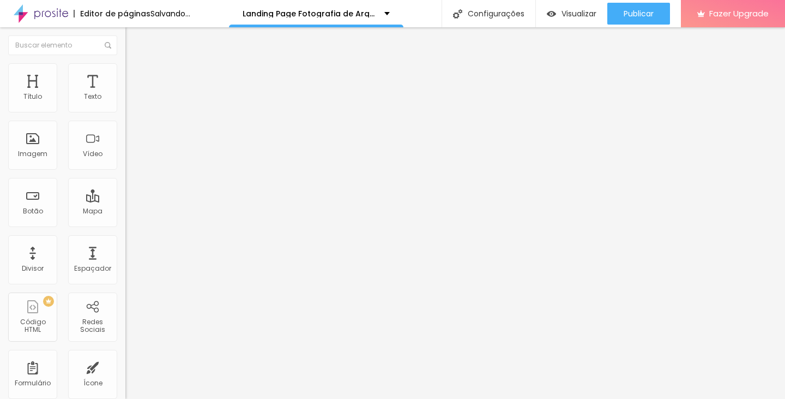
type input "6"
type input "8"
type input "10"
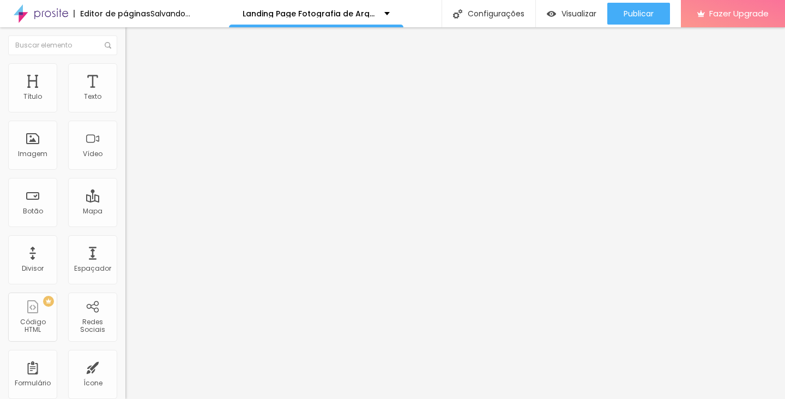
type input "11"
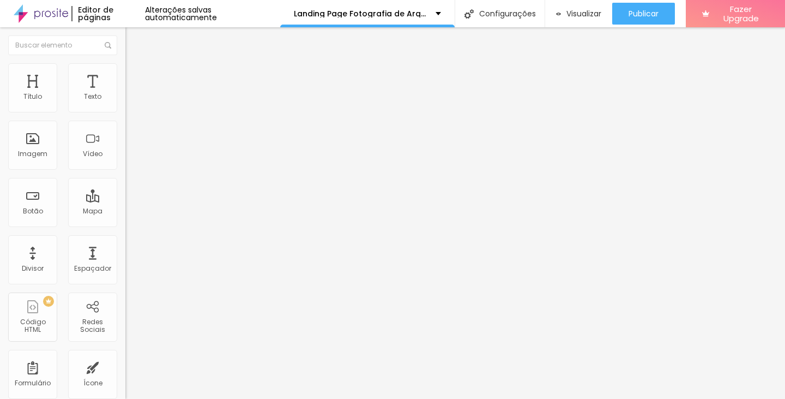
type input "13"
type input "14"
type input "15"
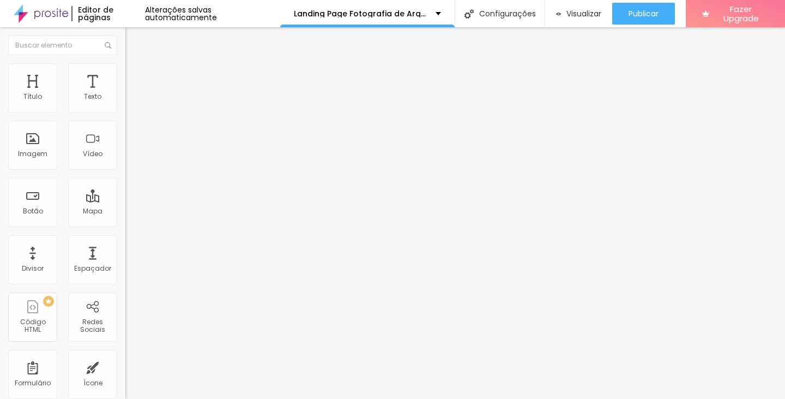
type input "15"
drag, startPoint x: 23, startPoint y: 105, endPoint x: 34, endPoint y: 108, distance: 11.4
click at [125, 212] on input "range" at bounding box center [160, 216] width 70 height 9
click at [125, 102] on div "15 Espaço de cima" at bounding box center [187, 162] width 125 height 154
click at [125, 221] on input "15" at bounding box center [148, 226] width 47 height 11
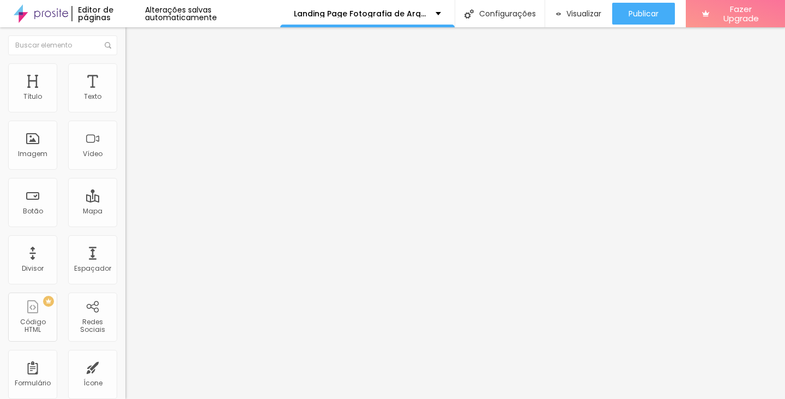
scroll to position [1, 0]
drag, startPoint x: 100, startPoint y: 108, endPoint x: 111, endPoint y: 112, distance: 12.1
click at [125, 112] on div "15 Espaço de cima" at bounding box center [187, 162] width 125 height 154
type input "1"
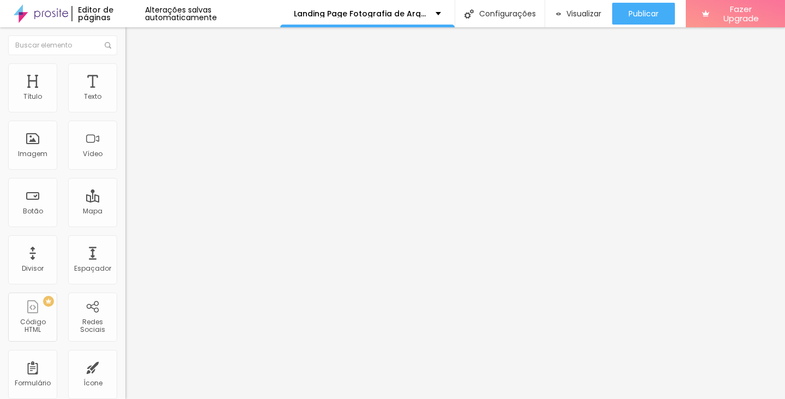
type input "10"
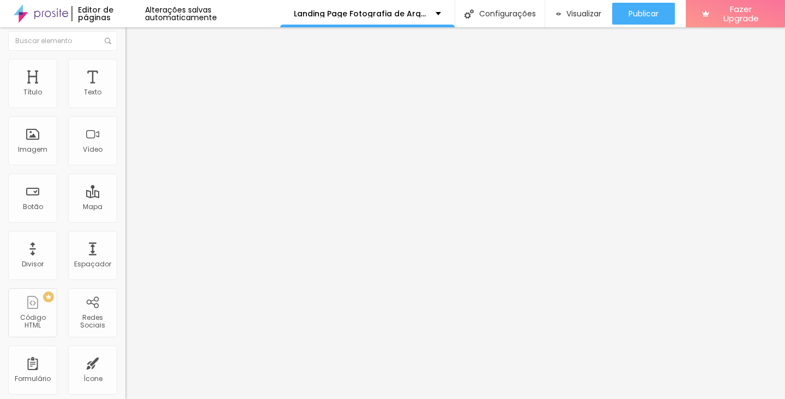
scroll to position [0, 0]
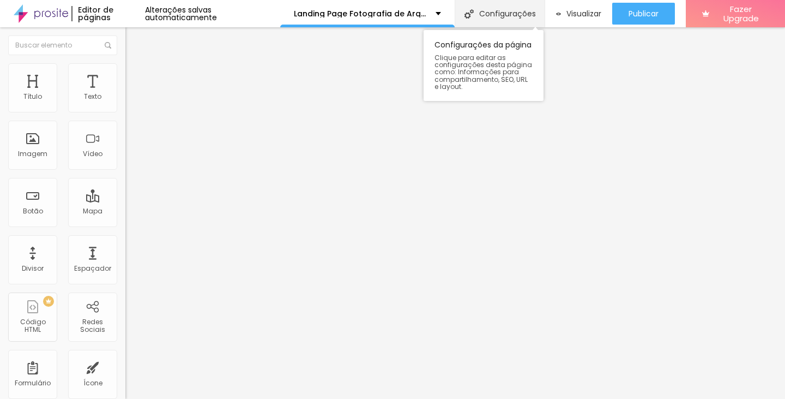
click at [475, 10] on div "Configurações" at bounding box center [500, 13] width 90 height 27
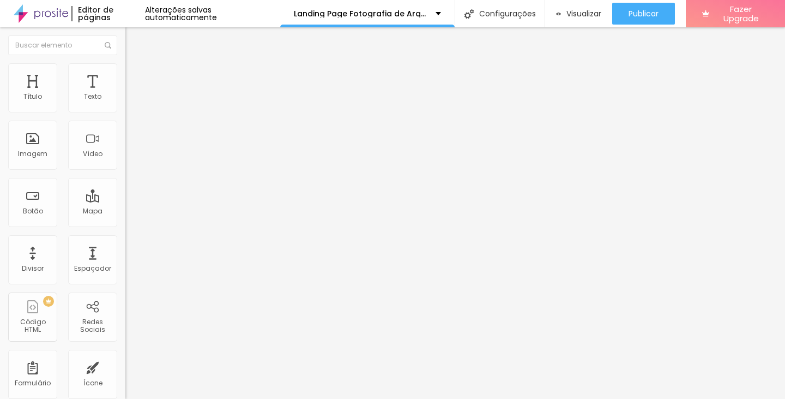
click at [135, 64] on span "Conteúdo" at bounding box center [152, 59] width 34 height 9
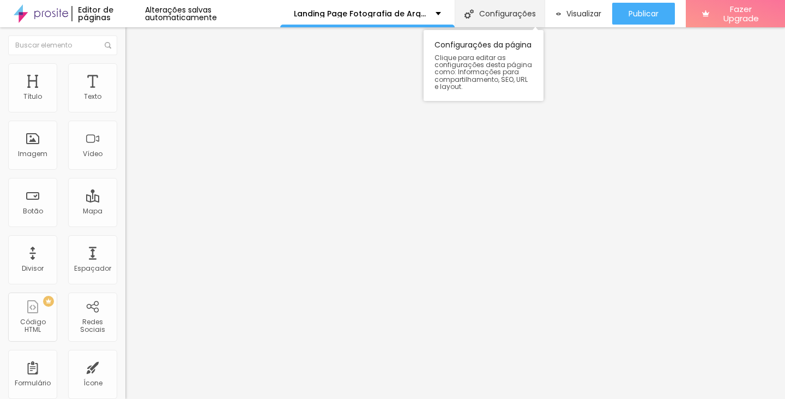
click at [521, 12] on div "Configurações" at bounding box center [500, 13] width 90 height 27
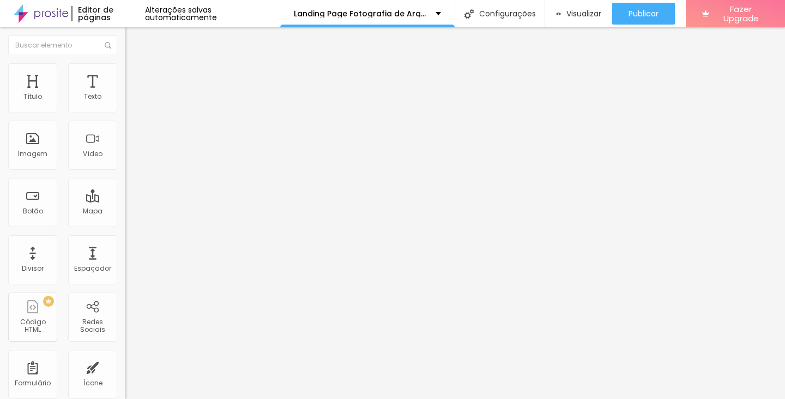
click at [570, 13] on span "Visualizar" at bounding box center [584, 13] width 35 height 9
click at [125, 69] on img at bounding box center [130, 68] width 10 height 10
click at [125, 31] on button "Editar Imagem" at bounding box center [187, 39] width 125 height 25
click at [37, 148] on div "Imagem" at bounding box center [32, 145] width 49 height 49
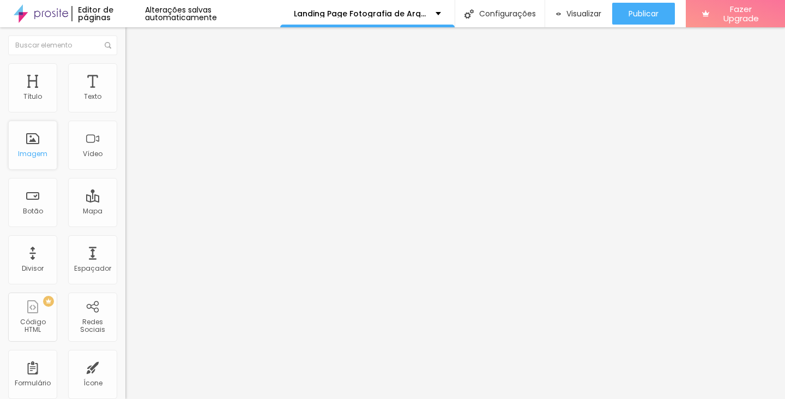
click at [38, 143] on div "Imagem" at bounding box center [32, 145] width 49 height 49
click at [125, 171] on span "Original" at bounding box center [138, 165] width 26 height 9
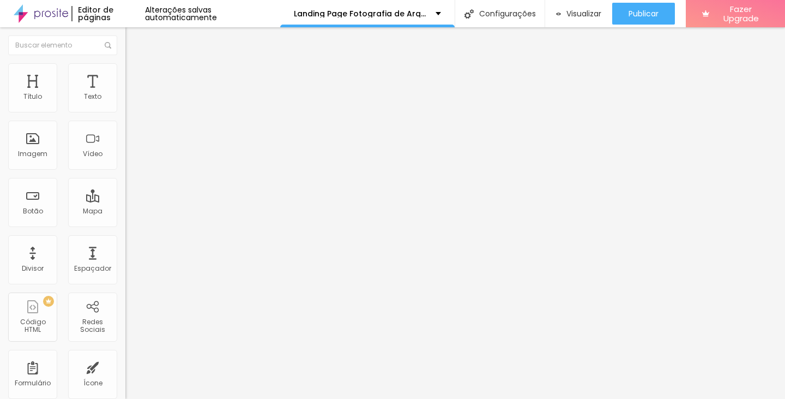
click at [134, 43] on div "Editar Seção" at bounding box center [166, 39] width 64 height 9
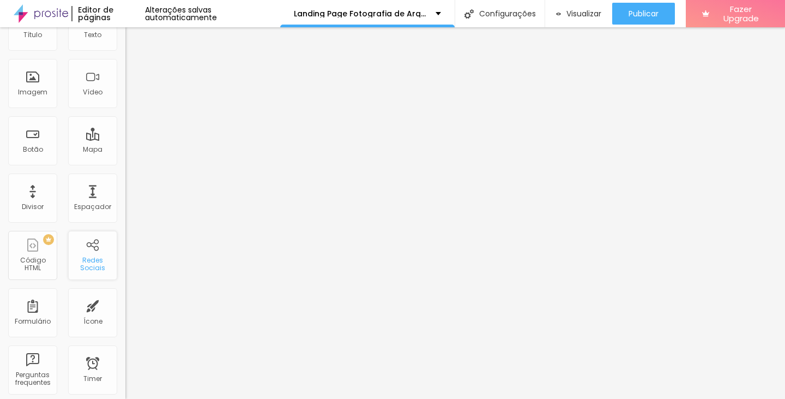
scroll to position [55, 0]
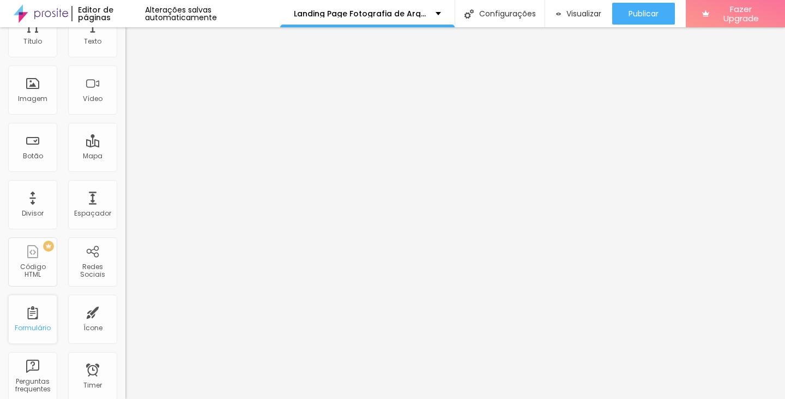
click at [42, 314] on div "Formulário" at bounding box center [32, 319] width 49 height 49
click at [26, 311] on div "Formulário" at bounding box center [32, 319] width 49 height 49
click at [26, 312] on div "Formulário" at bounding box center [32, 319] width 49 height 49
click at [94, 196] on div "Espaçador" at bounding box center [92, 204] width 49 height 49
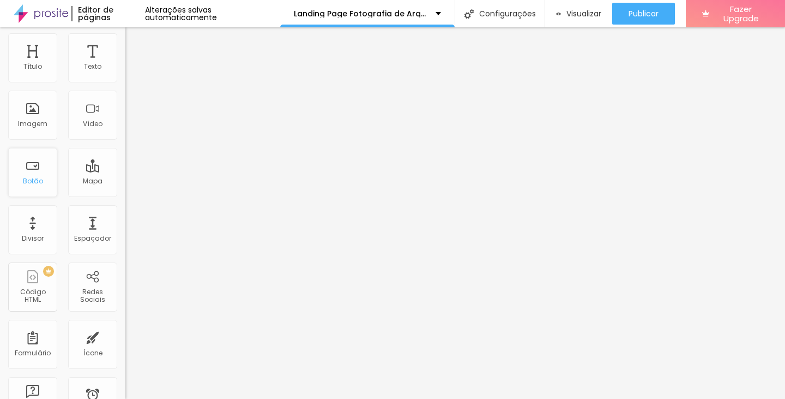
scroll to position [0, 0]
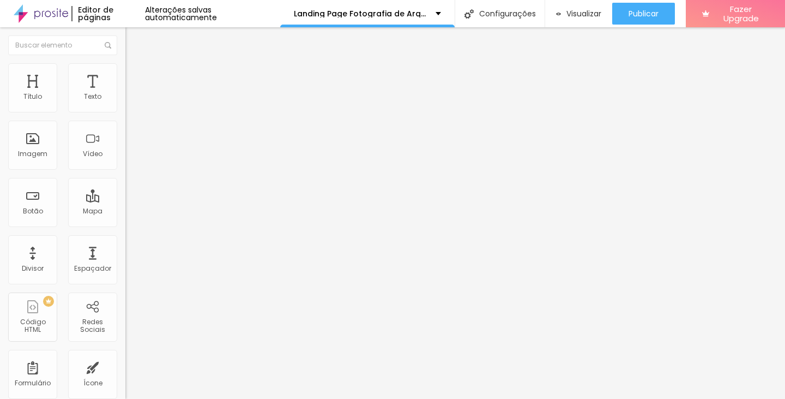
click at [42, 116] on div "Título Texto Imagem Vídeo Botão Mapa Divisor Espaçador PREMIUM Código HTML Rede…" at bounding box center [62, 320] width 125 height 515
click at [45, 101] on div "Título" at bounding box center [32, 87] width 49 height 49
click at [53, 104] on div "Título" at bounding box center [32, 87] width 49 height 49
click at [68, 47] on input "text" at bounding box center [62, 45] width 109 height 20
click at [125, 46] on button "Editar Seção" at bounding box center [187, 39] width 125 height 25
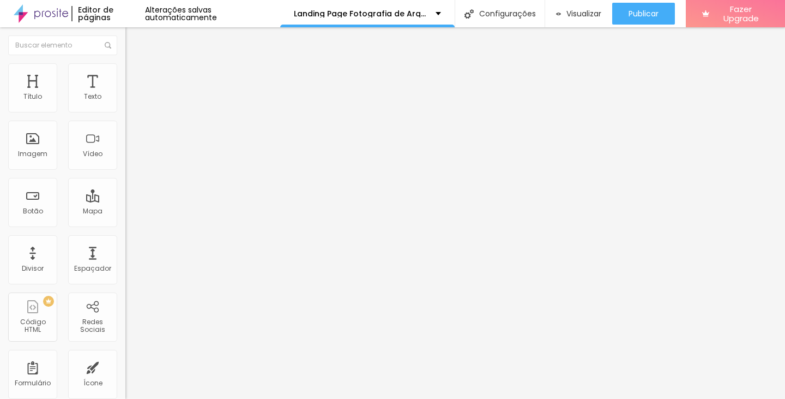
click at [56, 10] on img at bounding box center [41, 13] width 55 height 27
click at [125, 99] on span "Encaixotado" at bounding box center [146, 94] width 43 height 9
click at [125, 116] on span "Completo" at bounding box center [141, 111] width 33 height 9
click at [125, 106] on span "Encaixotado" at bounding box center [146, 101] width 43 height 9
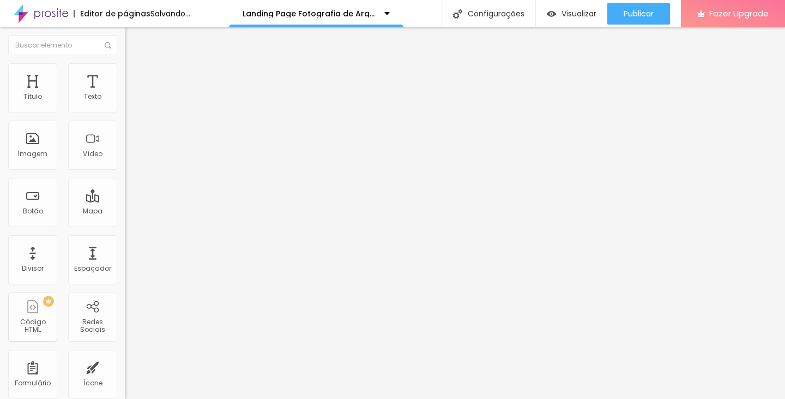
click at [125, 34] on button "Editar Seção" at bounding box center [187, 39] width 125 height 25
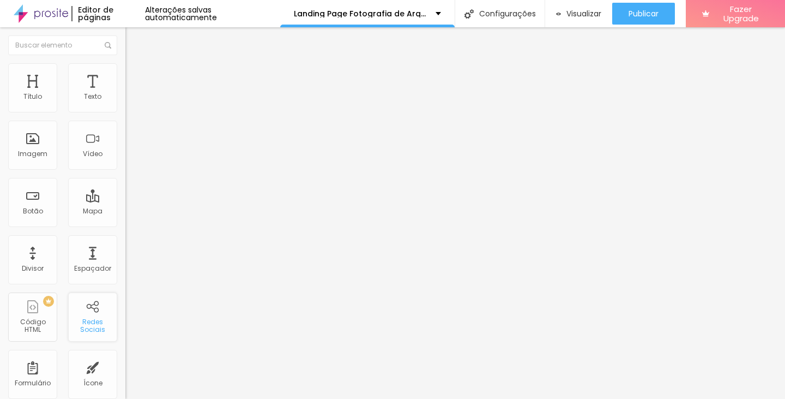
click at [97, 323] on div "Redes Sociais" at bounding box center [92, 326] width 43 height 16
click at [191, 398] on div at bounding box center [392, 405] width 785 height 0
click at [134, 35] on div "Editar Imagem" at bounding box center [170, 39] width 73 height 9
click at [33, 155] on div "Imagem" at bounding box center [32, 154] width 29 height 8
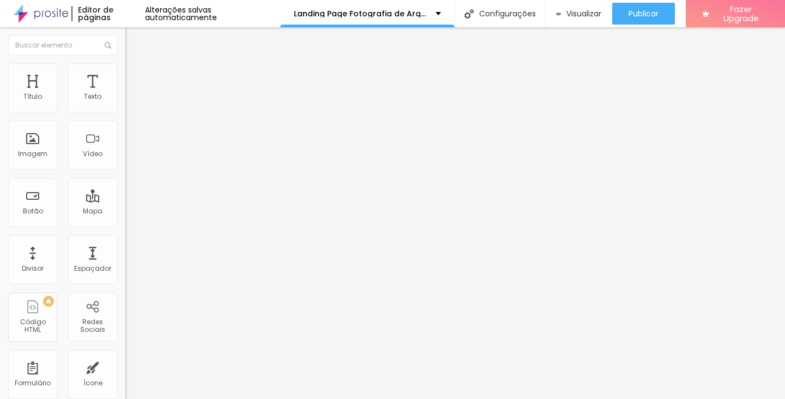
click at [125, 146] on div "Editar Coluna Conteúdo Estilo Avançado Alinhamento" at bounding box center [187, 212] width 125 height 371
click at [134, 36] on div "Editar Coluna" at bounding box center [168, 39] width 68 height 9
click at [43, 153] on div "Imagem" at bounding box center [32, 154] width 29 height 8
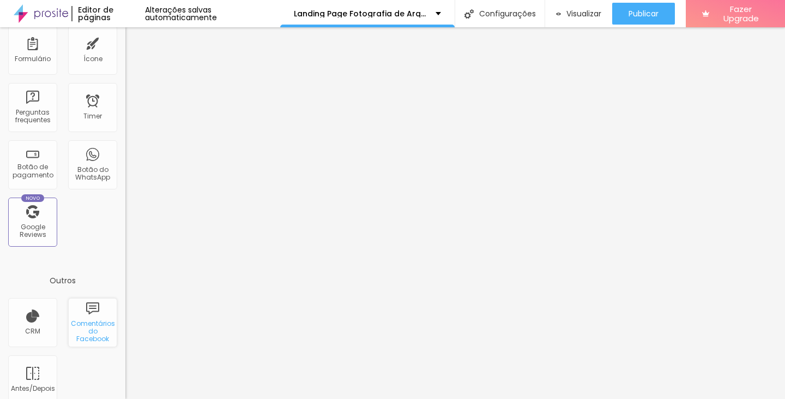
scroll to position [338, 0]
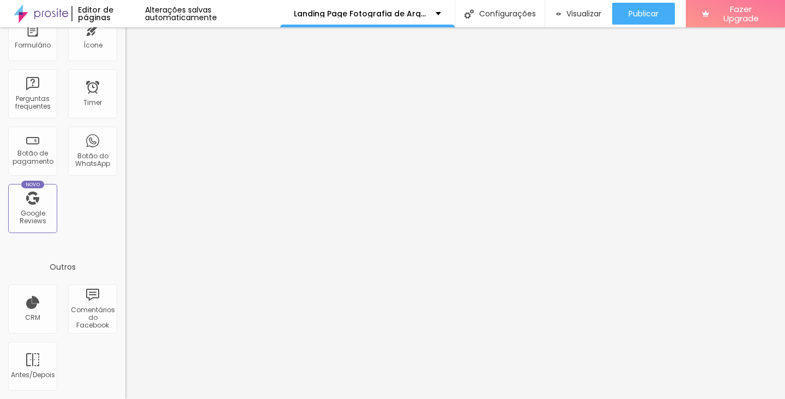
click at [193, 398] on div at bounding box center [392, 405] width 785 height 0
click at [50, 376] on div "Antes/Depois" at bounding box center [32, 375] width 43 height 8
click at [40, 354] on div "Antes/Depois" at bounding box center [32, 365] width 49 height 49
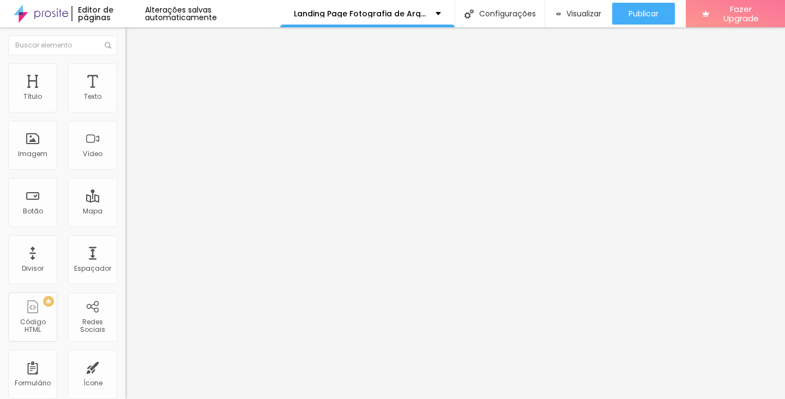
click at [125, 67] on img at bounding box center [130, 68] width 10 height 10
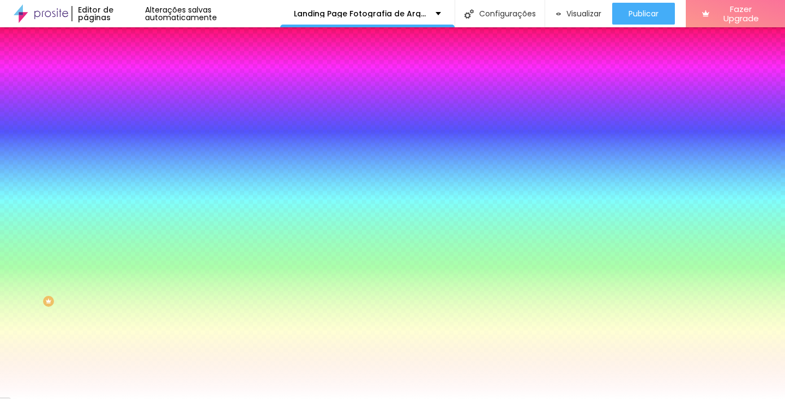
click at [125, 74] on li "Avançado" at bounding box center [187, 79] width 125 height 11
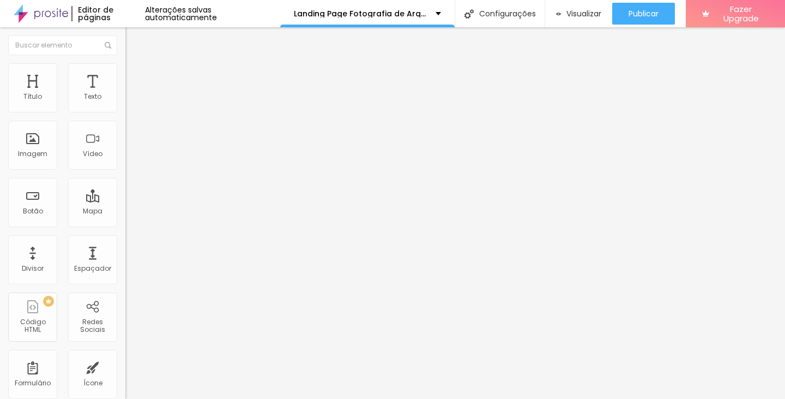
click at [125, 69] on img at bounding box center [130, 68] width 10 height 10
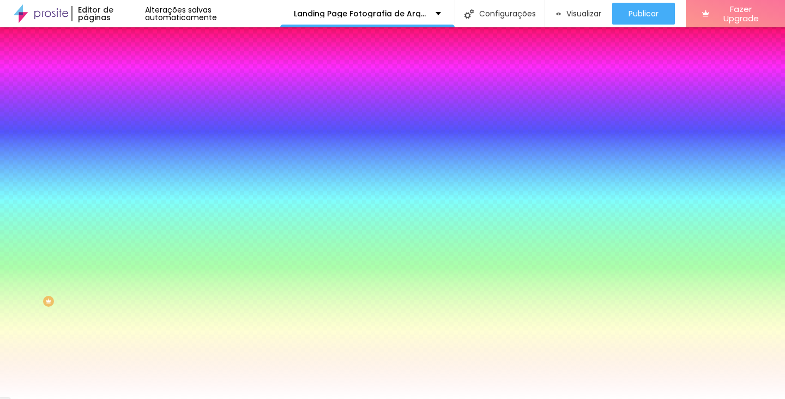
click at [125, 104] on div at bounding box center [187, 104] width 125 height 0
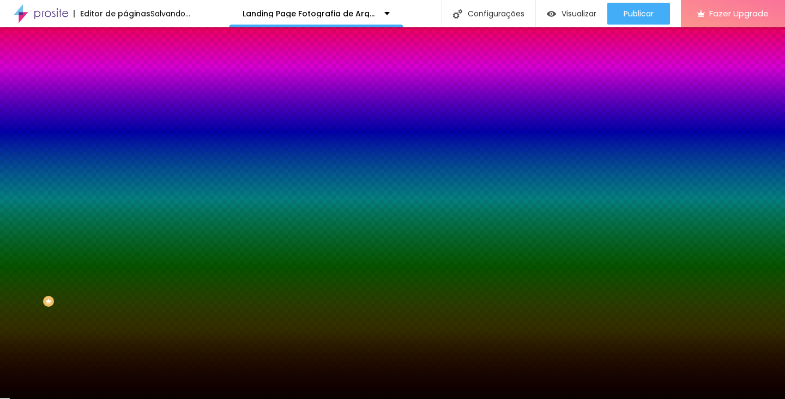
type input "#000000"
drag, startPoint x: 75, startPoint y: 187, endPoint x: 120, endPoint y: 203, distance: 47.9
click at [125, 206] on div "Editar Coluna Conteúdo Estilo Avançado Cor de fundo Voltar ao padrão #000000 So…" at bounding box center [187, 212] width 125 height 371
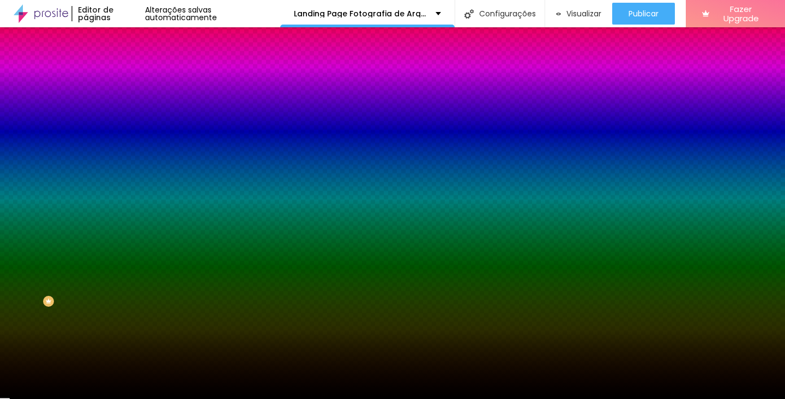
click at [125, 104] on button "Voltar ao padrão" at bounding box center [162, 98] width 74 height 13
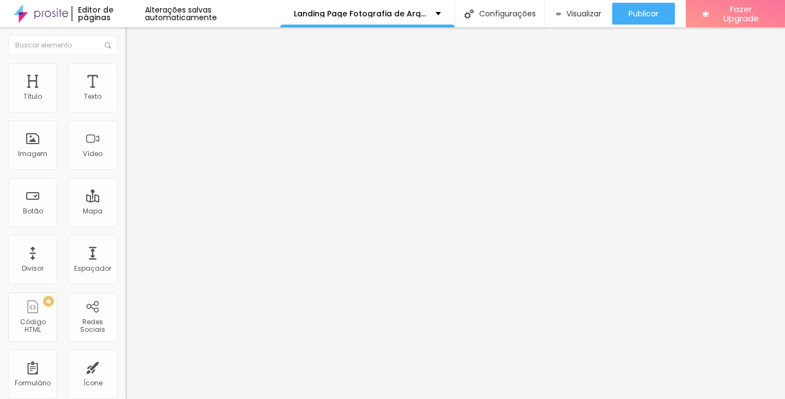
click at [125, 110] on input "text" at bounding box center [190, 104] width 131 height 11
type input "Fotografia de Arquitetura"
click at [135, 75] on span "Estilo" at bounding box center [143, 70] width 17 height 9
type input "4"
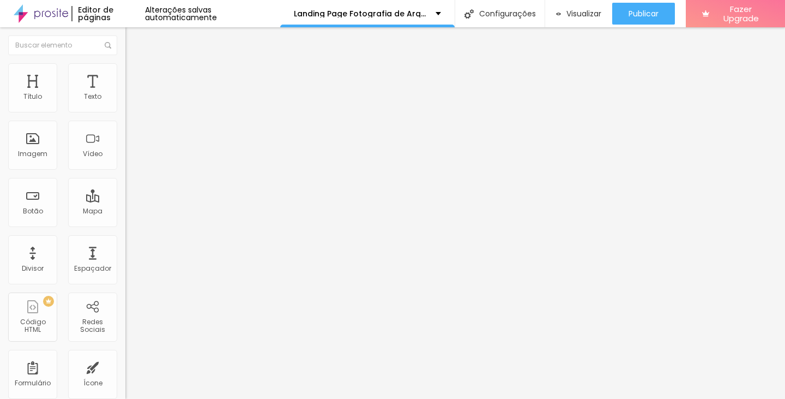
type input "5"
type input "9"
type input "16"
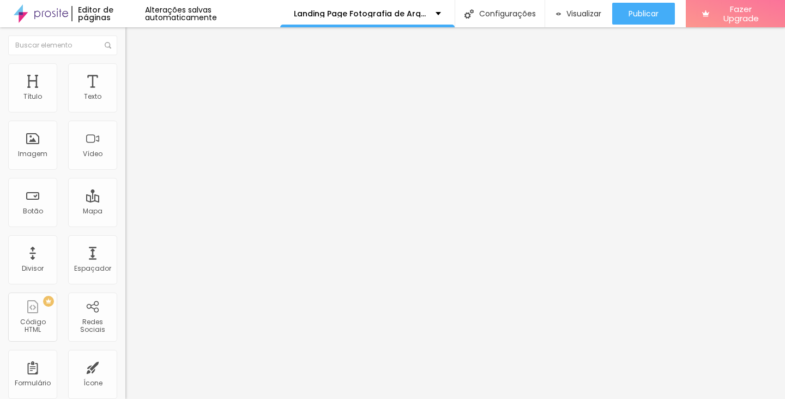
type input "16"
type input "63"
type input "87"
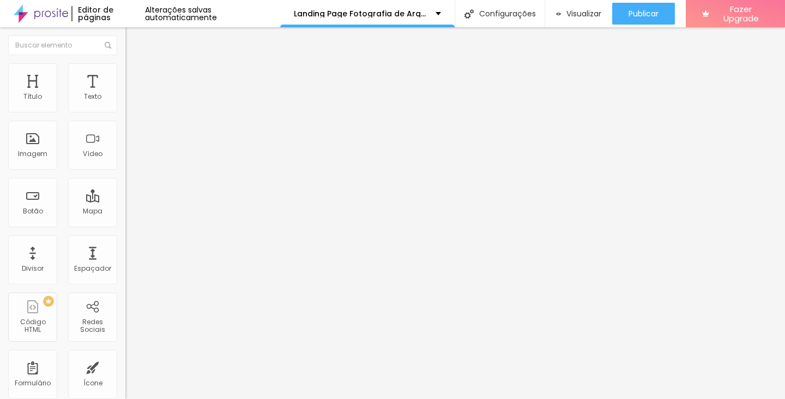
type input "95"
type input "101"
type input "107"
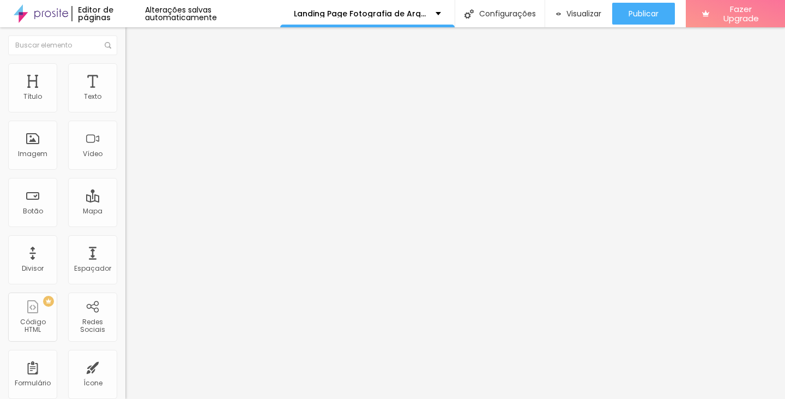
type input "107"
type input "113"
type input "121"
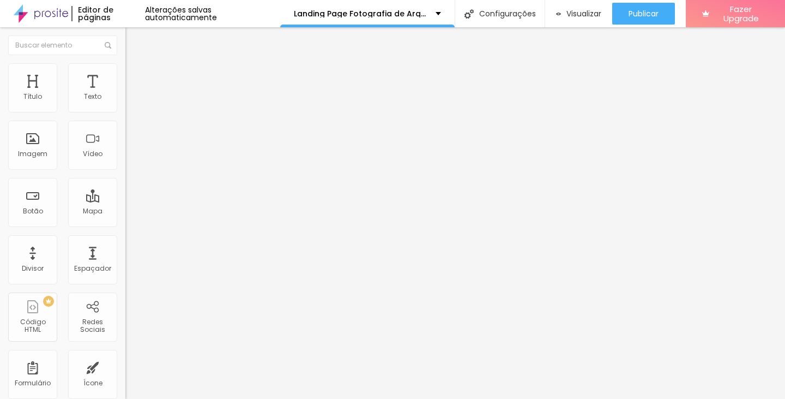
type input "135"
type input "142"
type input "146"
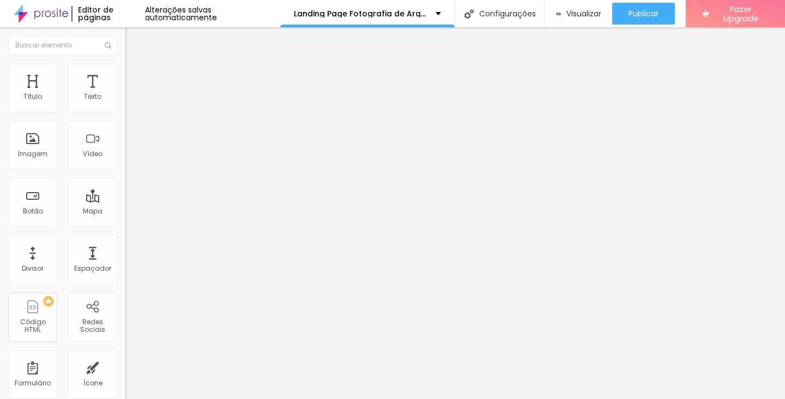
type input "146"
type input "149"
type input "151"
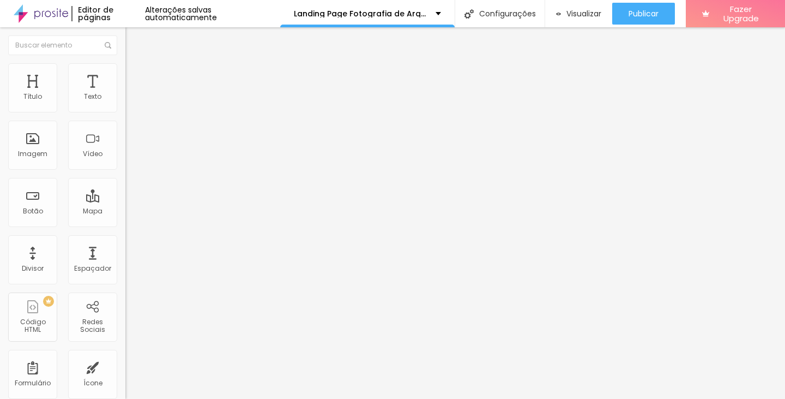
type input "157"
type input "164"
type input "168"
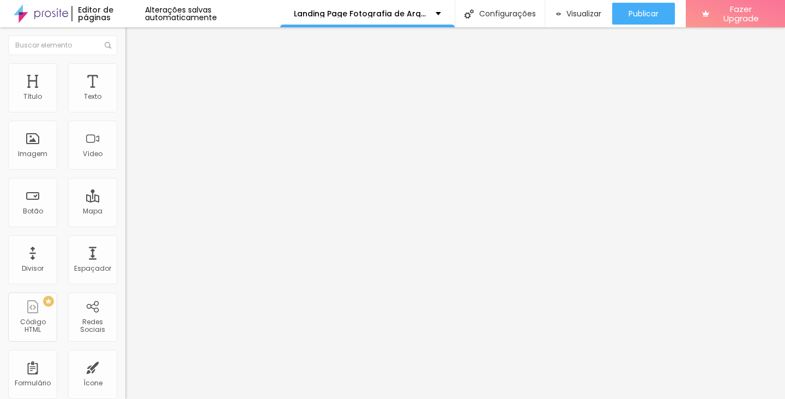
type input "168"
type input "172"
type input "177"
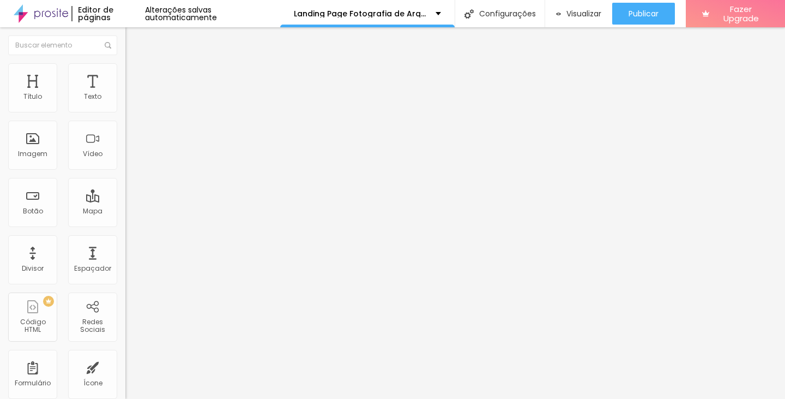
type input "188"
type input "198"
type input "200"
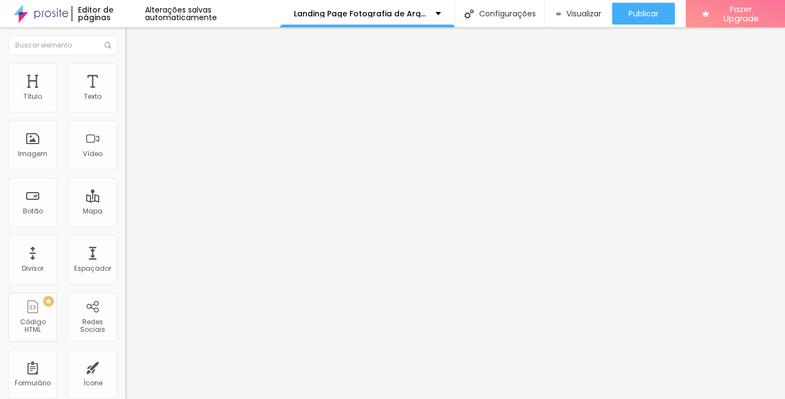
type input "200"
type input "185"
type input "24"
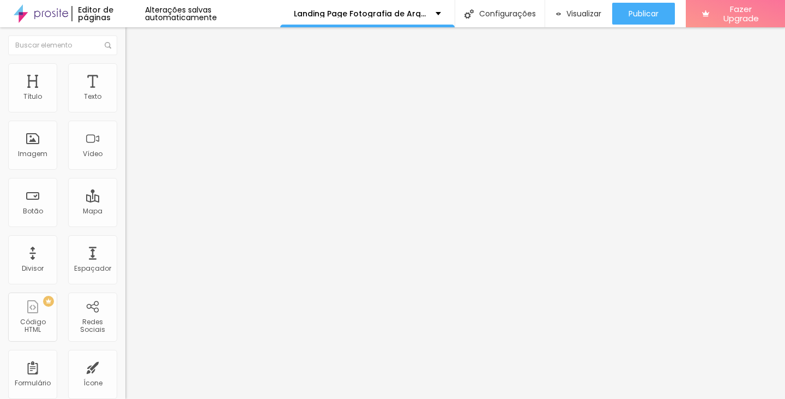
type input "0"
drag, startPoint x: 27, startPoint y: 140, endPoint x: 0, endPoint y: 153, distance: 30.5
click at [125, 239] on input "range" at bounding box center [160, 243] width 70 height 9
drag, startPoint x: 106, startPoint y: 120, endPoint x: 73, endPoint y: 123, distance: 34.0
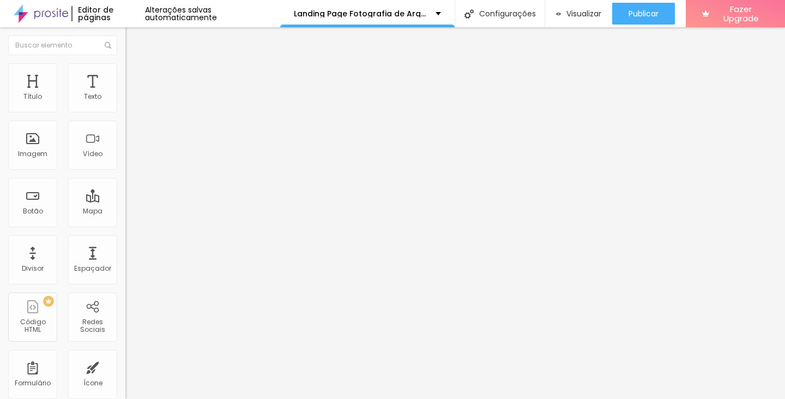
click at [125, 113] on div "Tamanho 100 px %" at bounding box center [187, 99] width 125 height 28
type input "95"
type input "90"
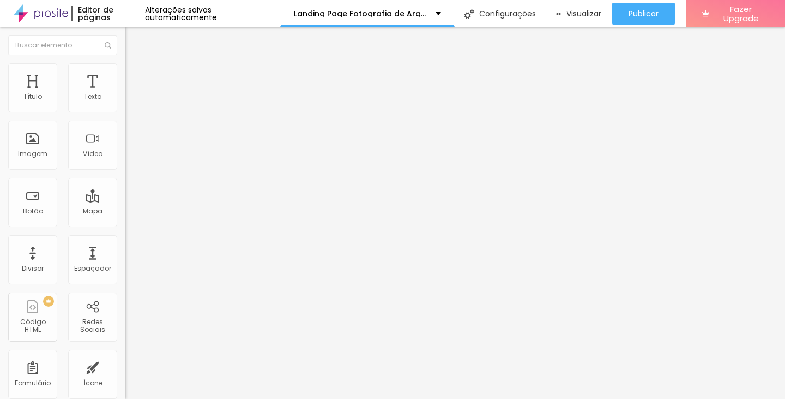
type input "85"
type input "80"
type input "75"
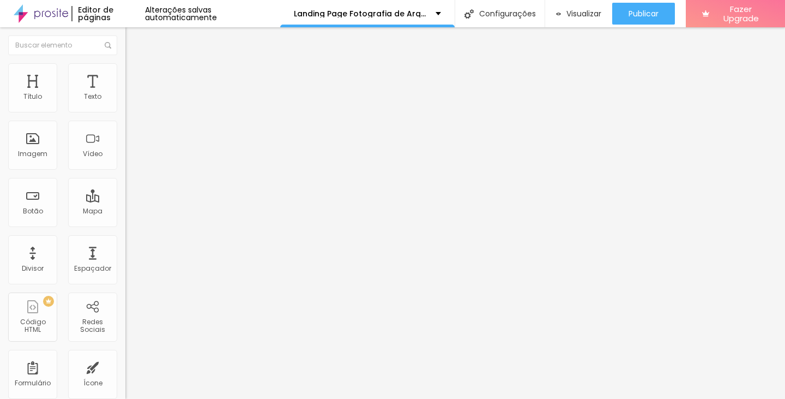
type input "75"
type input "70"
type input "65"
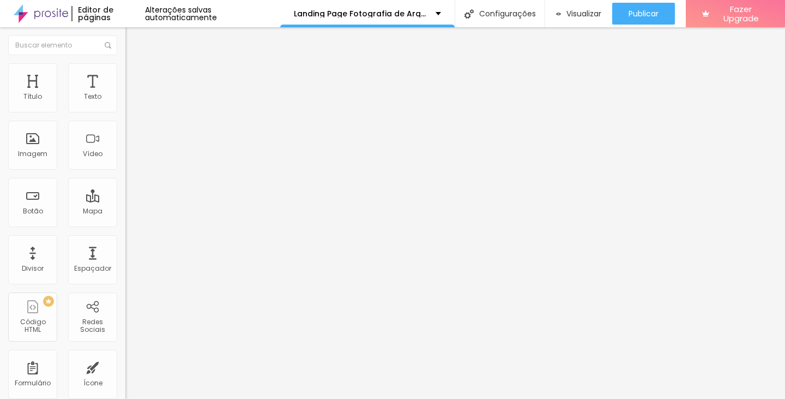
type input "60"
type input "55"
type input "50"
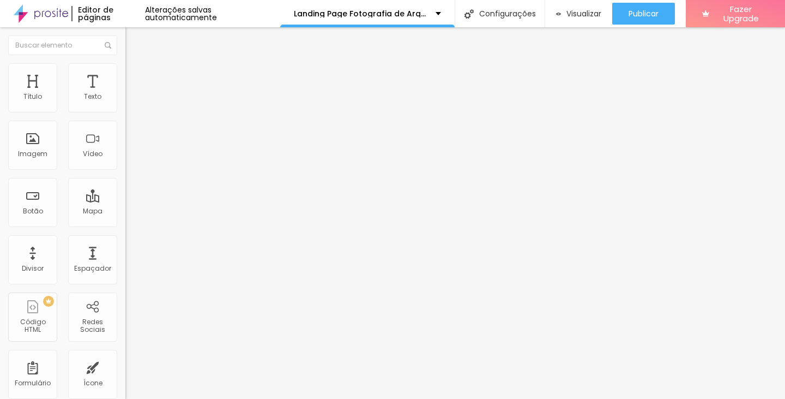
type input "50"
type input "45"
type input "55"
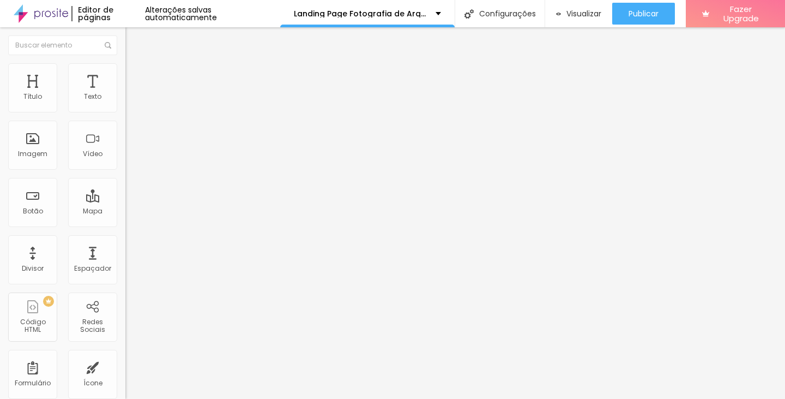
type input "65"
type input "90"
type input "100"
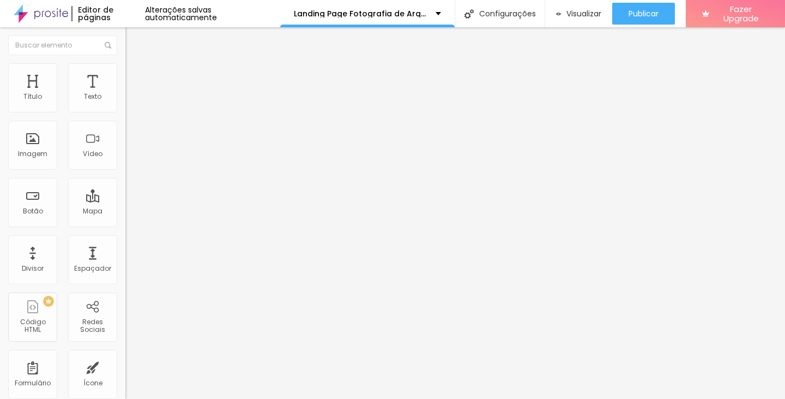
type input "100"
drag, startPoint x: 116, startPoint y: 118, endPoint x: 293, endPoint y: 101, distance: 177.5
click at [196, 103] on input "range" at bounding box center [160, 107] width 70 height 9
click at [135, 78] on span "Avançado" at bounding box center [153, 81] width 36 height 9
drag, startPoint x: 29, startPoint y: 111, endPoint x: 91, endPoint y: 109, distance: 62.2
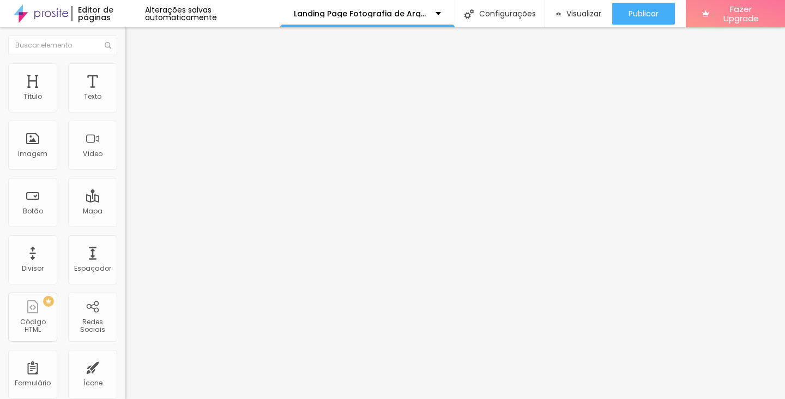
click at [125, 109] on div "10 Espaço de cima" at bounding box center [187, 162] width 125 height 154
type input "7"
type input "8"
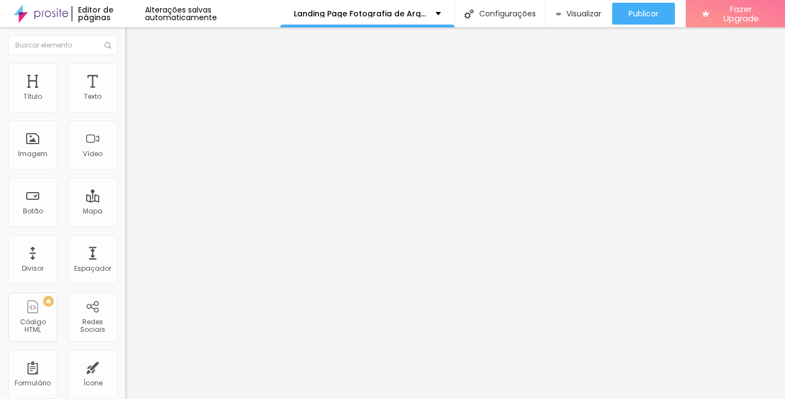
type input "9"
type input "10"
type input "11"
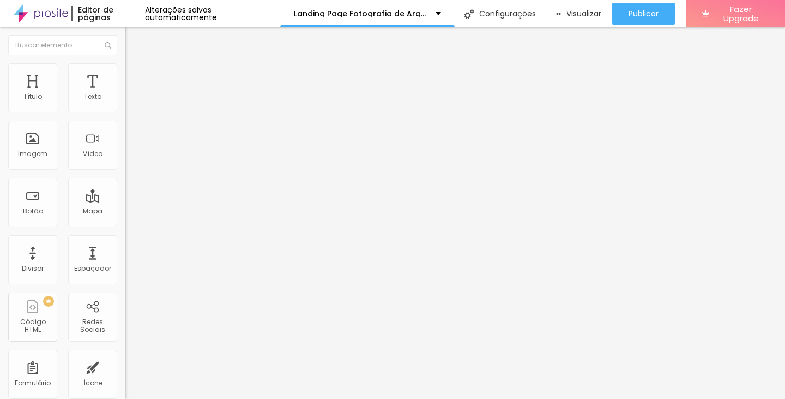
type input "11"
type input "12"
type input "17"
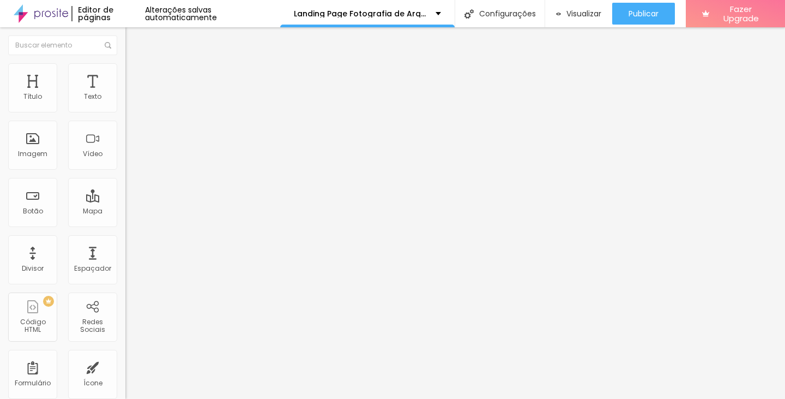
type input "18"
type input "24"
type input "28"
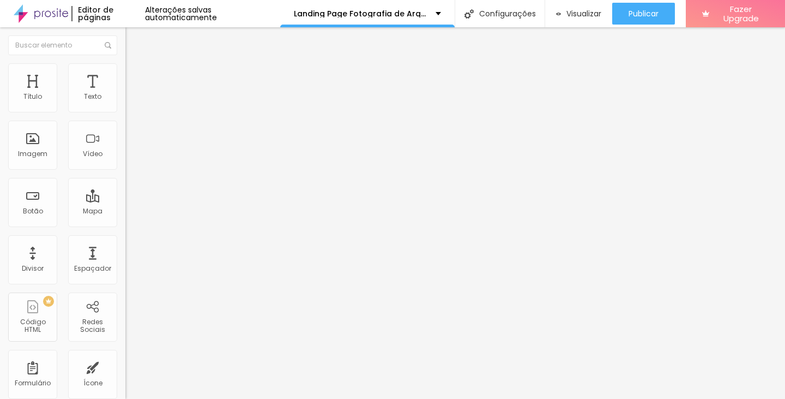
type input "28"
type input "34"
type input "42"
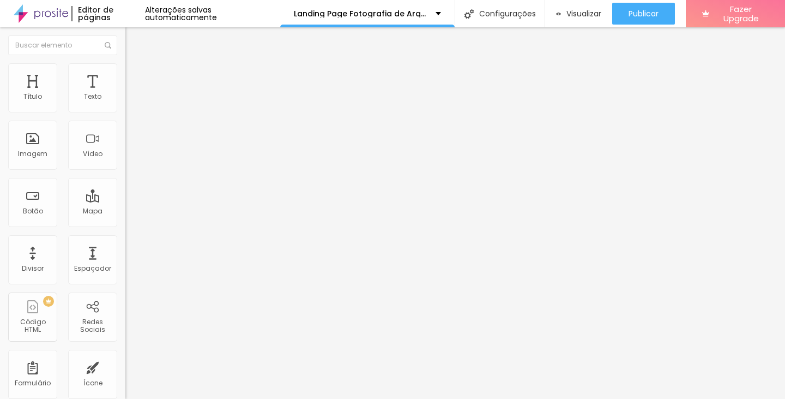
type input "47"
type input "51"
type input "56"
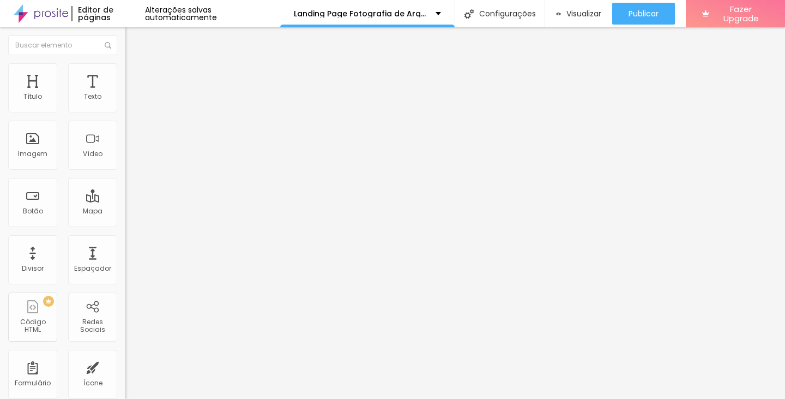
type input "56"
type input "62"
type input "68"
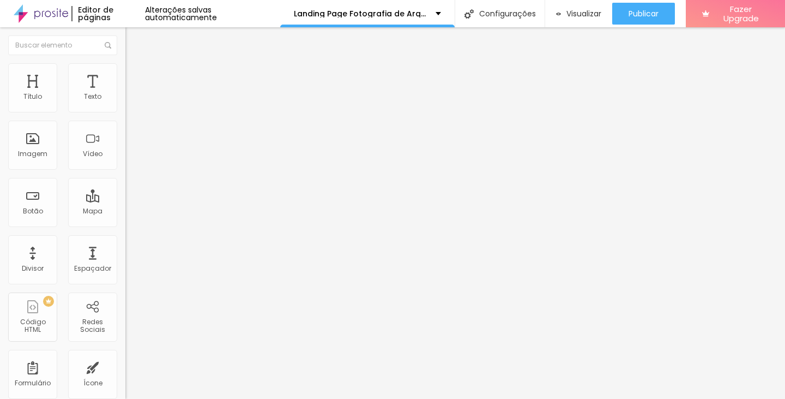
type input "74"
type input "79"
type input "83"
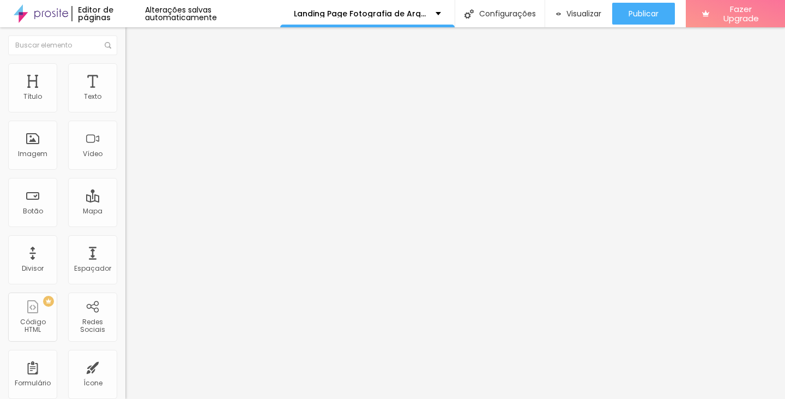
type input "83"
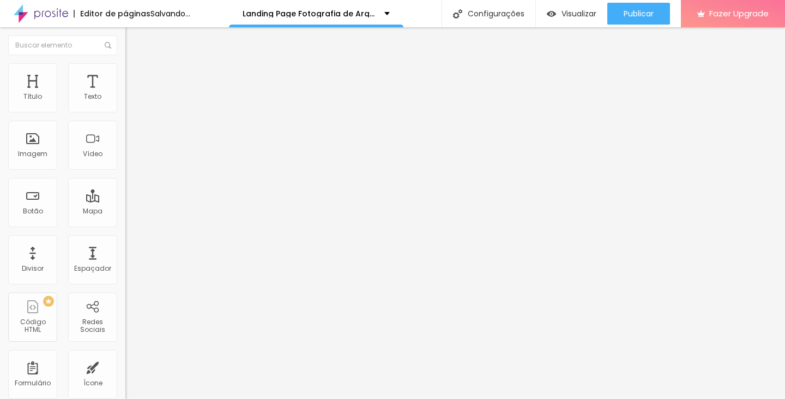
type input "86"
type input "89"
type input "91"
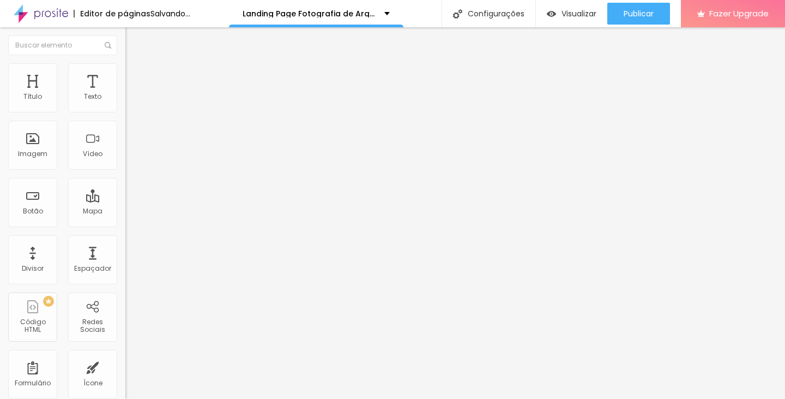
type input "91"
type input "93"
type input "95"
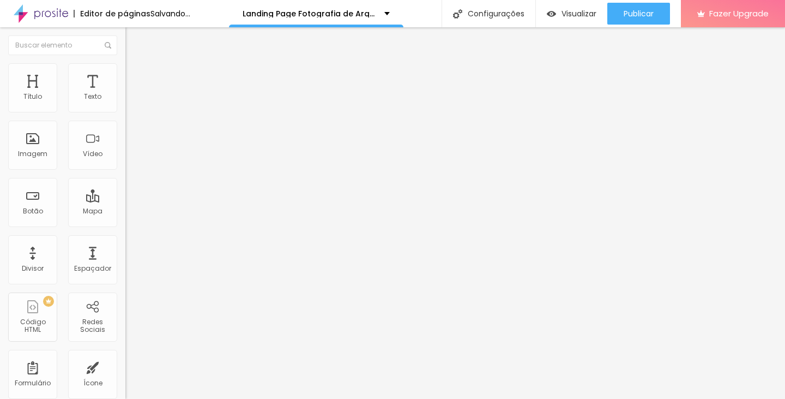
type input "98"
type input "99"
type input "100"
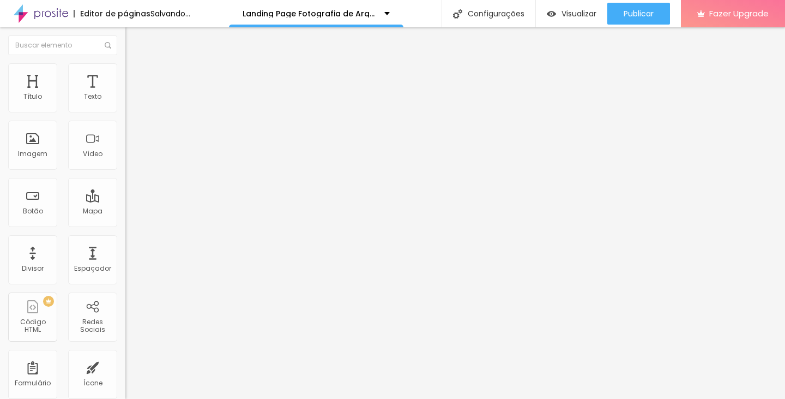
type input "100"
type input "99"
type input "89"
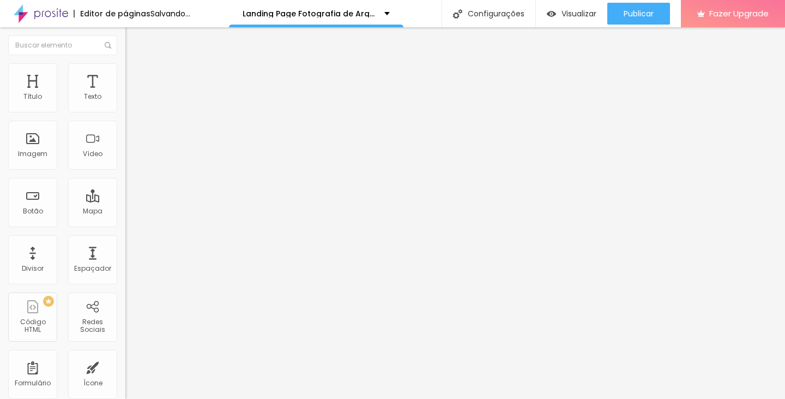
type input "75"
type input "57"
type input "37"
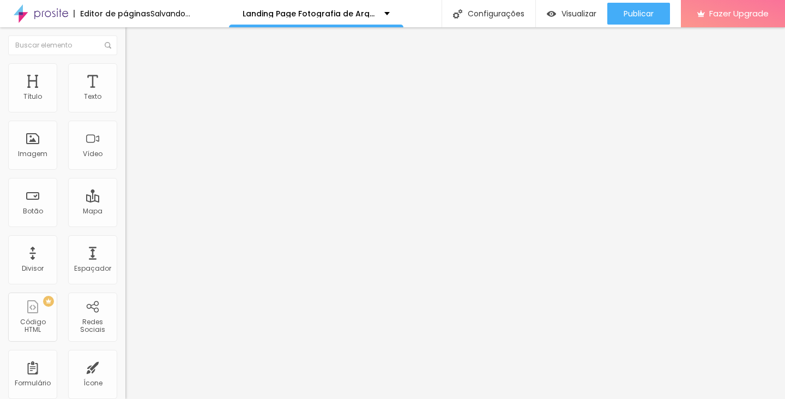
type input "37"
type input "22"
type input "8"
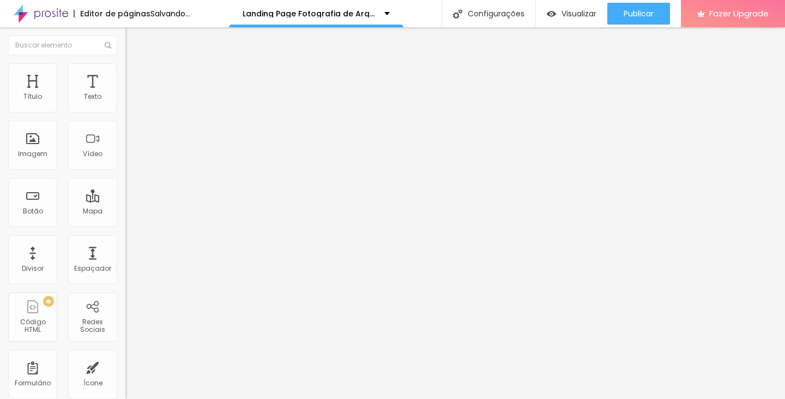
type input "0"
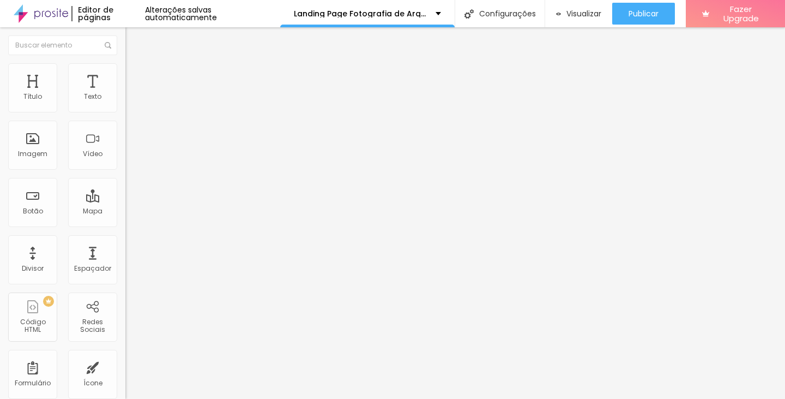
drag, startPoint x: 29, startPoint y: 104, endPoint x: 0, endPoint y: 109, distance: 29.3
type input "0"
click at [125, 212] on input "range" at bounding box center [160, 216] width 70 height 9
type input "3"
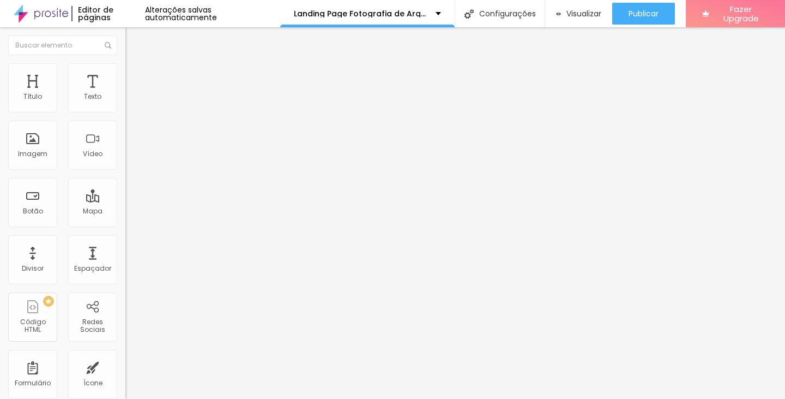
type input "4"
type input "35"
type input "51"
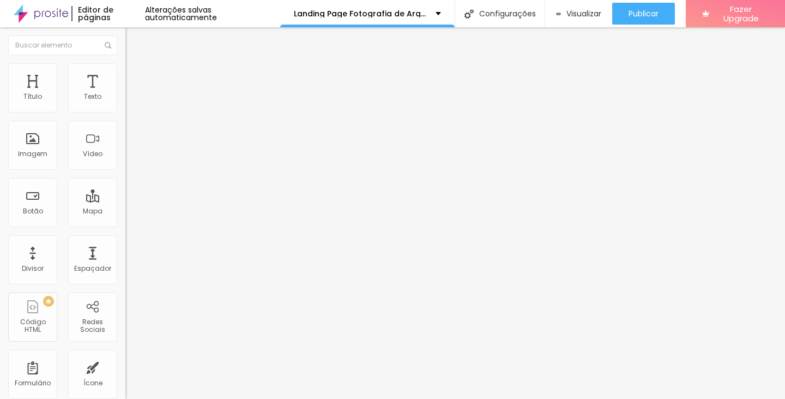
type input "51"
type input "56"
type input "63"
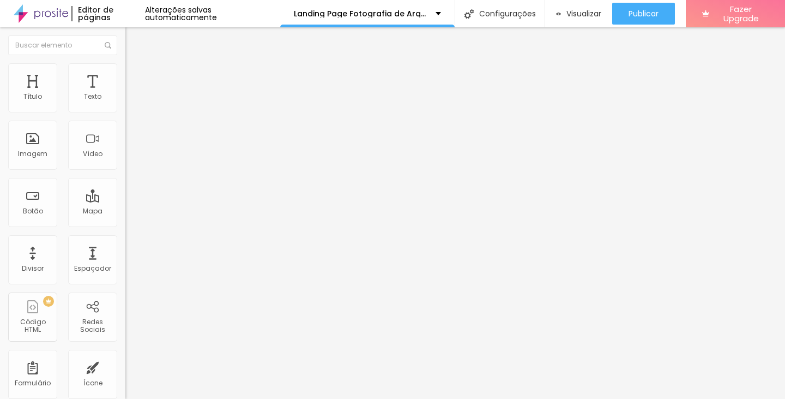
type input "69"
type input "74"
type input "80"
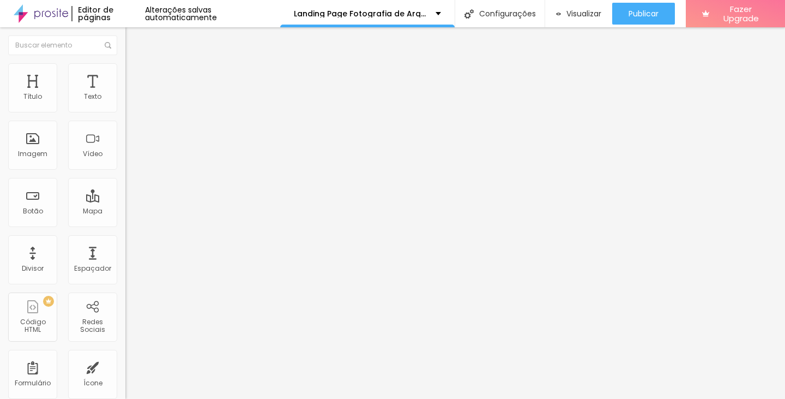
type input "80"
type input "86"
type input "90"
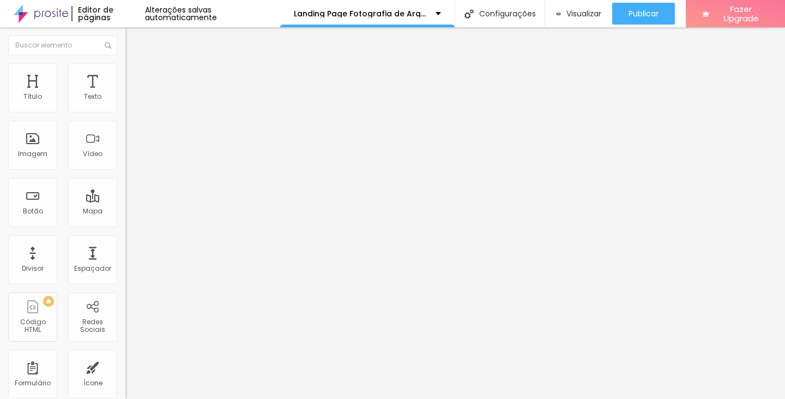
type input "93"
type input "95"
type input "98"
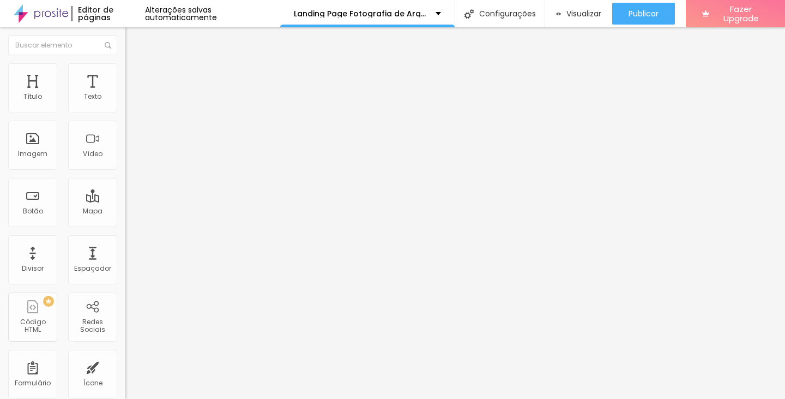
type input "98"
type input "100"
drag, startPoint x: 26, startPoint y: 130, endPoint x: 85, endPoint y: 121, distance: 59.0
click at [125, 366] on input "range" at bounding box center [160, 370] width 70 height 9
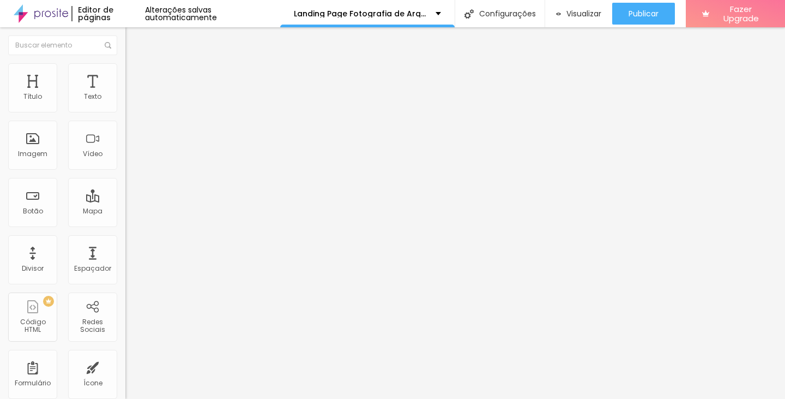
type input "90"
type input "78"
type input "55"
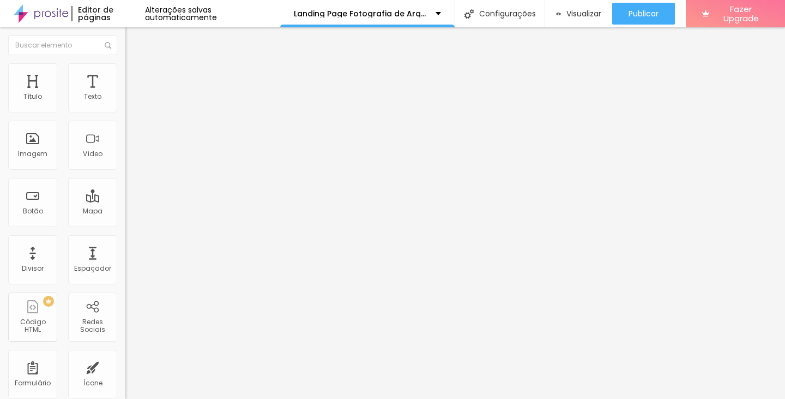
type input "55"
type input "26"
type input "19"
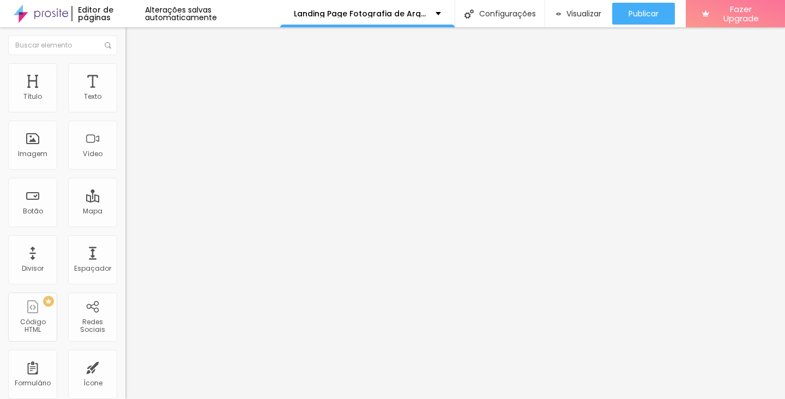
type input "15"
drag, startPoint x: 85, startPoint y: 128, endPoint x: 0, endPoint y: 133, distance: 84.6
click at [125, 366] on input "range" at bounding box center [160, 370] width 70 height 9
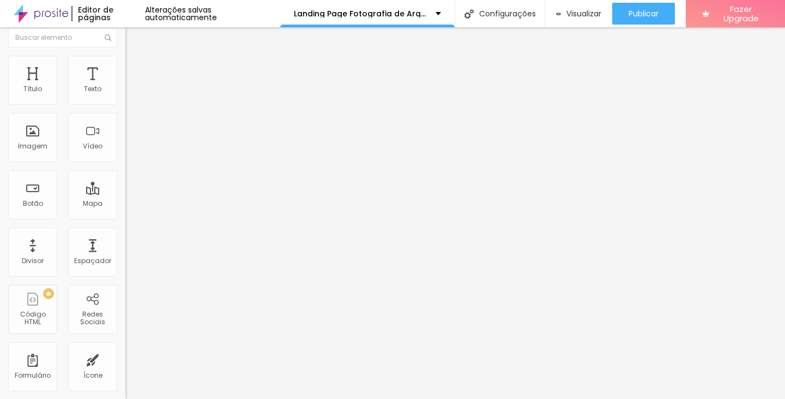
scroll to position [12, 0]
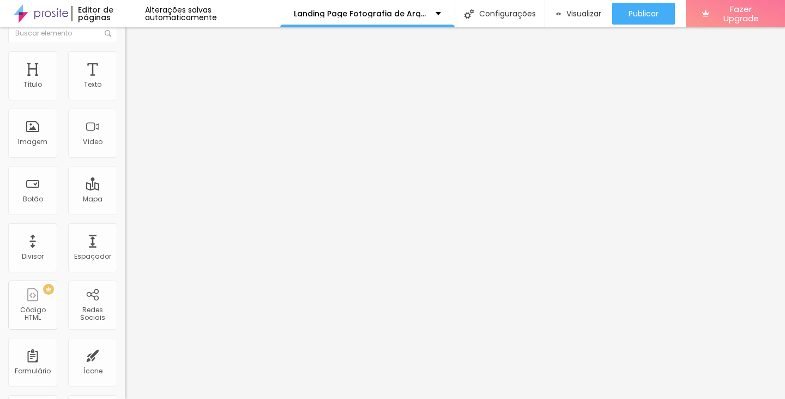
click at [189, 398] on div at bounding box center [392, 405] width 785 height 0
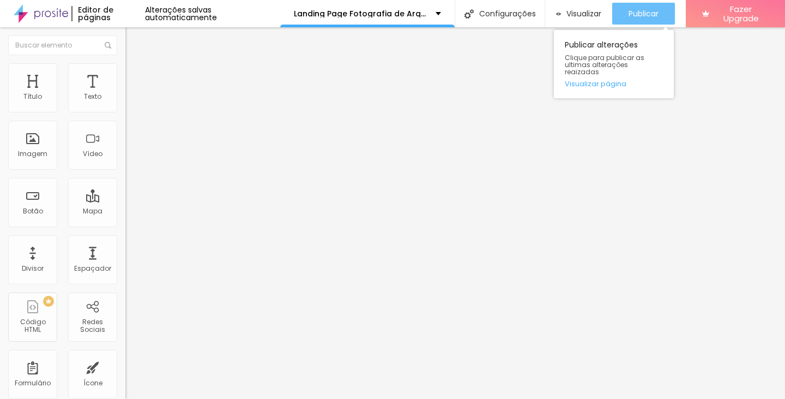
click at [643, 17] on span "Publicar" at bounding box center [644, 13] width 30 height 9
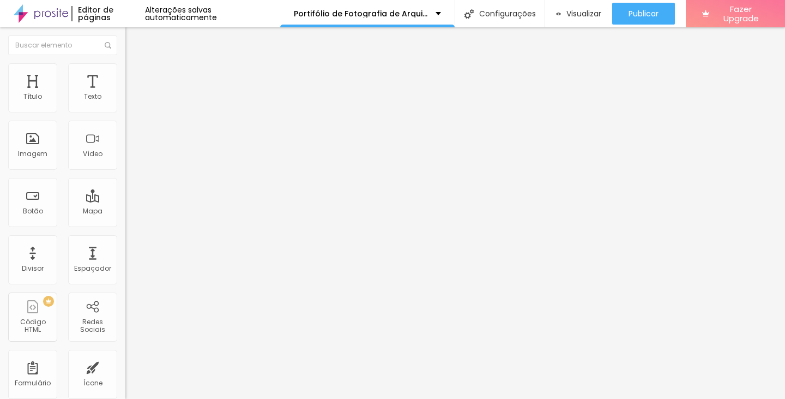
click at [134, 41] on img "button" at bounding box center [138, 39] width 9 height 9
click at [125, 156] on div "Editar Seção Conteúdo Estilo Avançado Modo Encaixotado Encaixotado Completo" at bounding box center [187, 212] width 125 height 371
click at [125, 44] on button "Editar Seção" at bounding box center [187, 39] width 125 height 25
click at [37, 175] on div "Título Texto Imagem Vídeo Botão Mapa Divisor Espaçador PREMIUM Código HTML Rede…" at bounding box center [62, 320] width 125 height 515
click at [37, 159] on div "Imagem" at bounding box center [32, 145] width 49 height 49
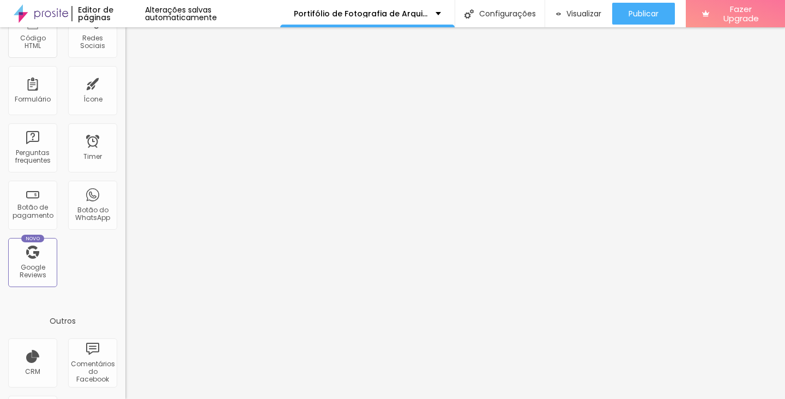
scroll to position [338, 0]
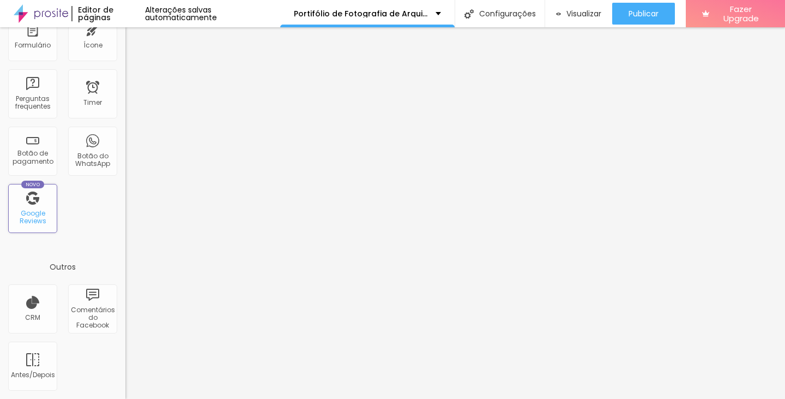
click at [44, 219] on div "Google Reviews" at bounding box center [32, 217] width 43 height 16
